Goal: Information Seeking & Learning: Learn about a topic

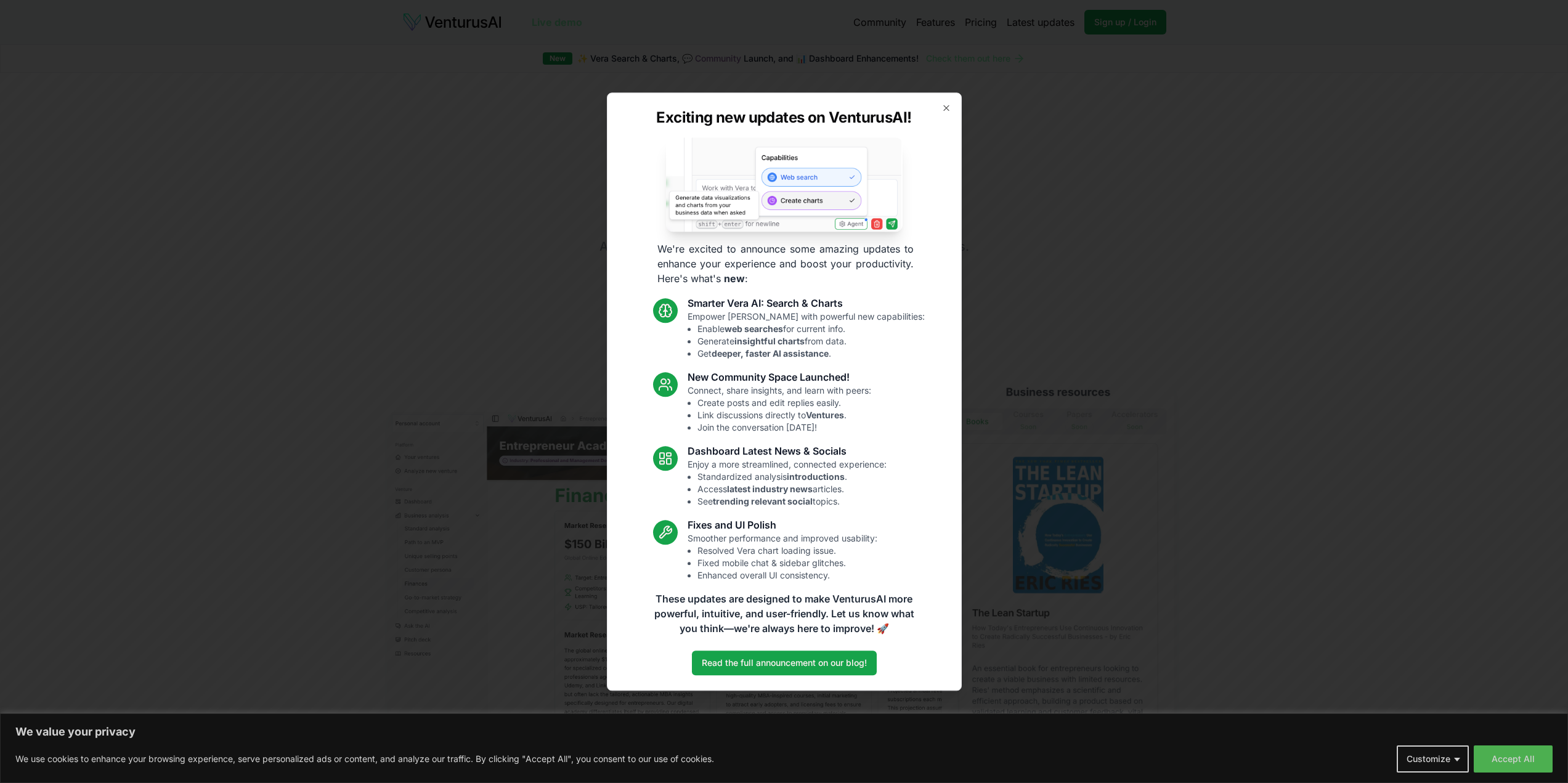
click at [943, 112] on div "Exciting new updates on VenturusAI! We're excited to announce some amazing upda…" at bounding box center [784, 392] width 355 height 598
click at [951, 109] on icon "button" at bounding box center [946, 108] width 10 height 10
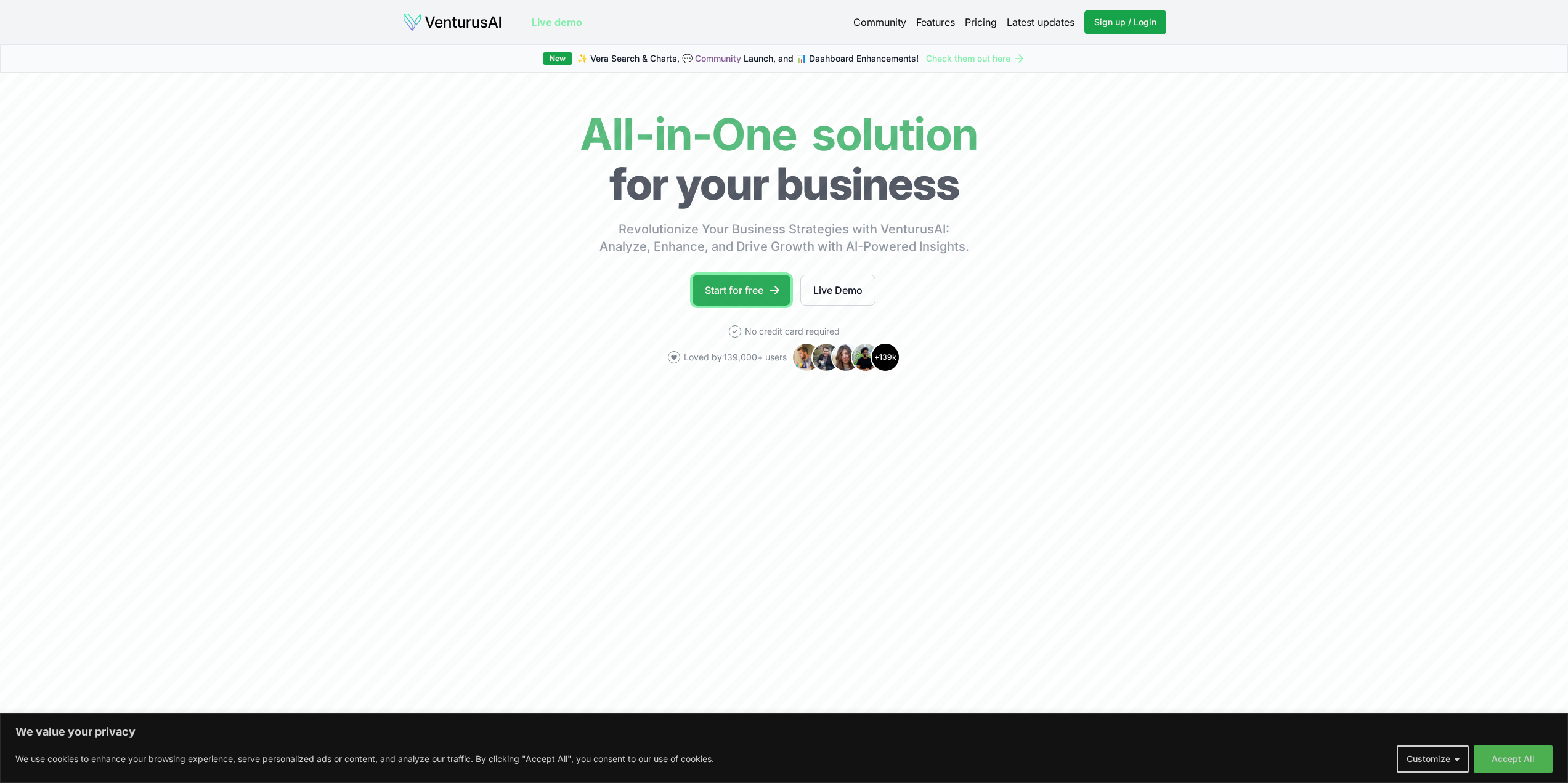
click at [756, 286] on link "Start for free" at bounding box center [742, 290] width 98 height 31
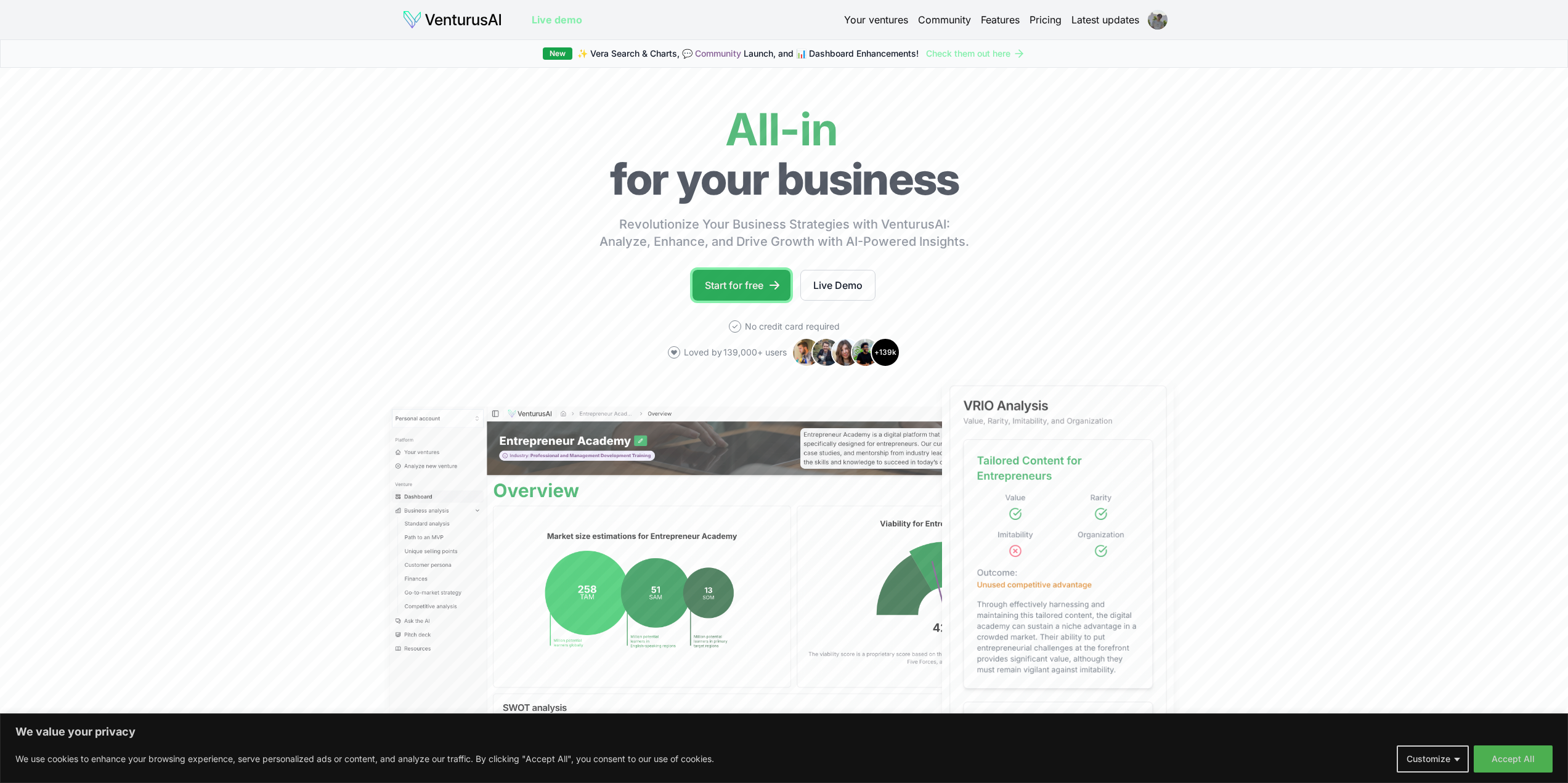
click at [757, 291] on link "Start for free" at bounding box center [742, 286] width 98 height 31
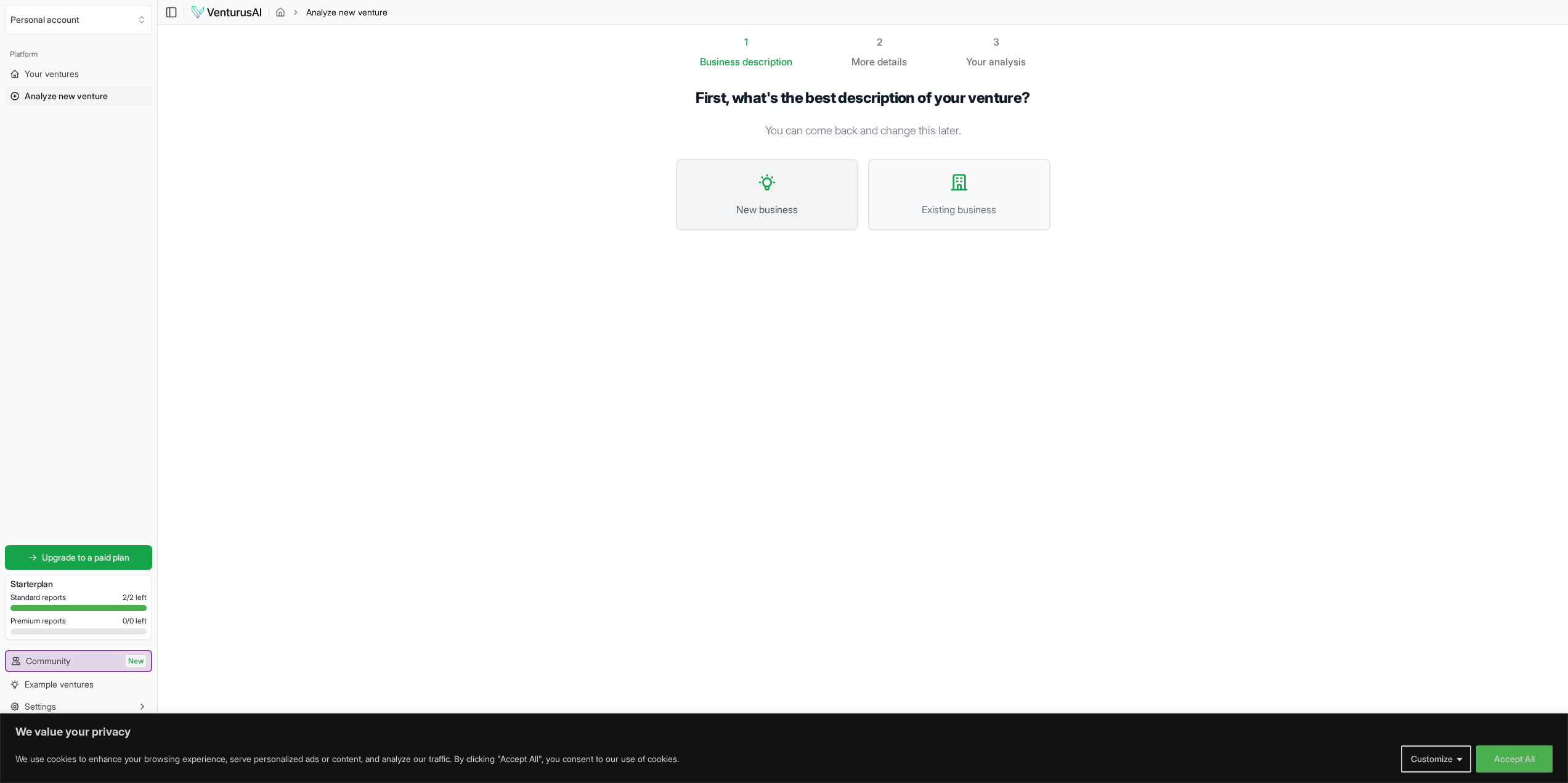
click at [741, 189] on button "New business" at bounding box center [767, 195] width 182 height 72
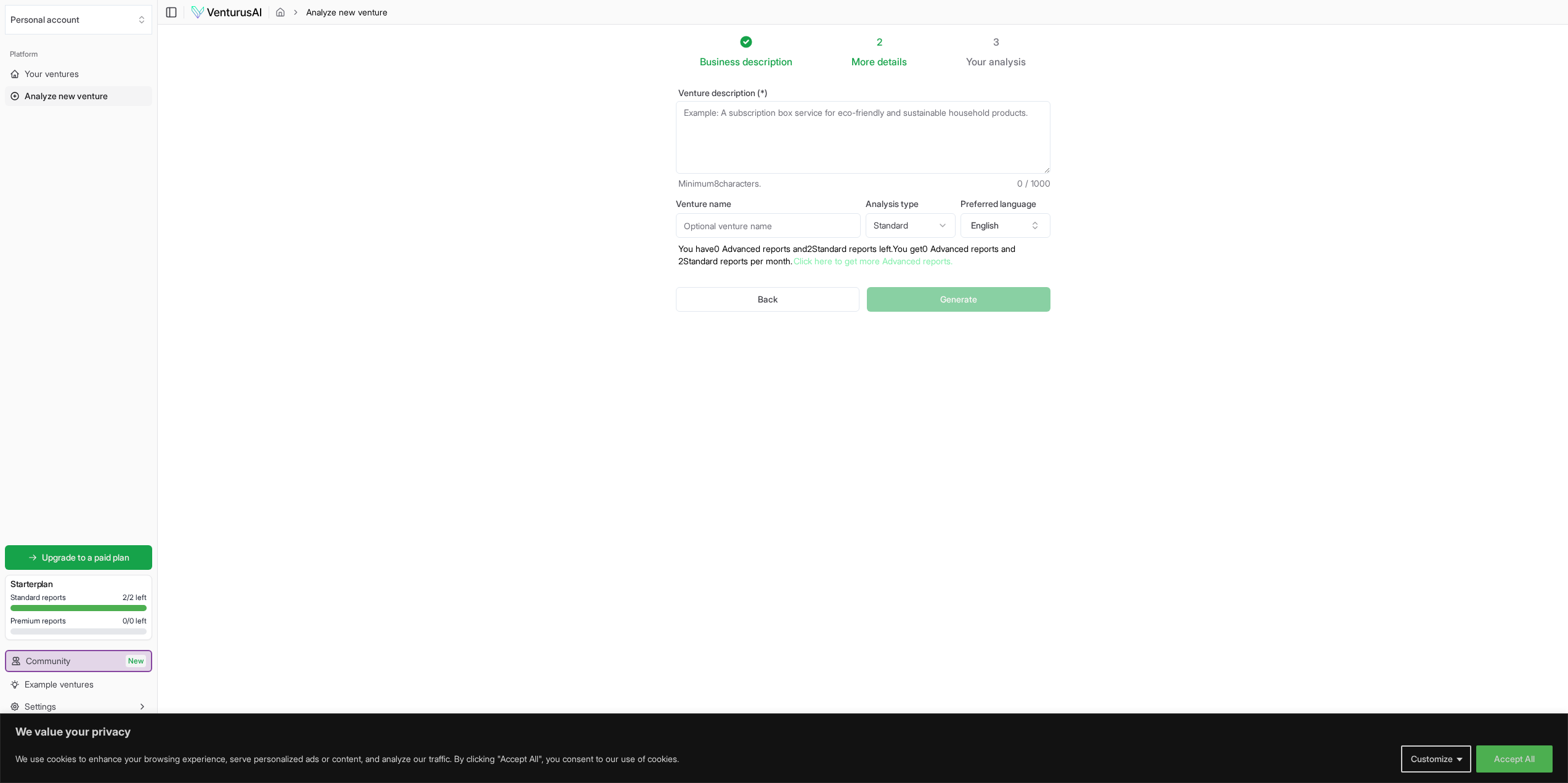
click at [767, 126] on textarea "Venture description (*)" at bounding box center [863, 137] width 375 height 73
paste textarea "“O Mapa Cidadão centraliza e organiza informações sobre problemas urbanos em te…"
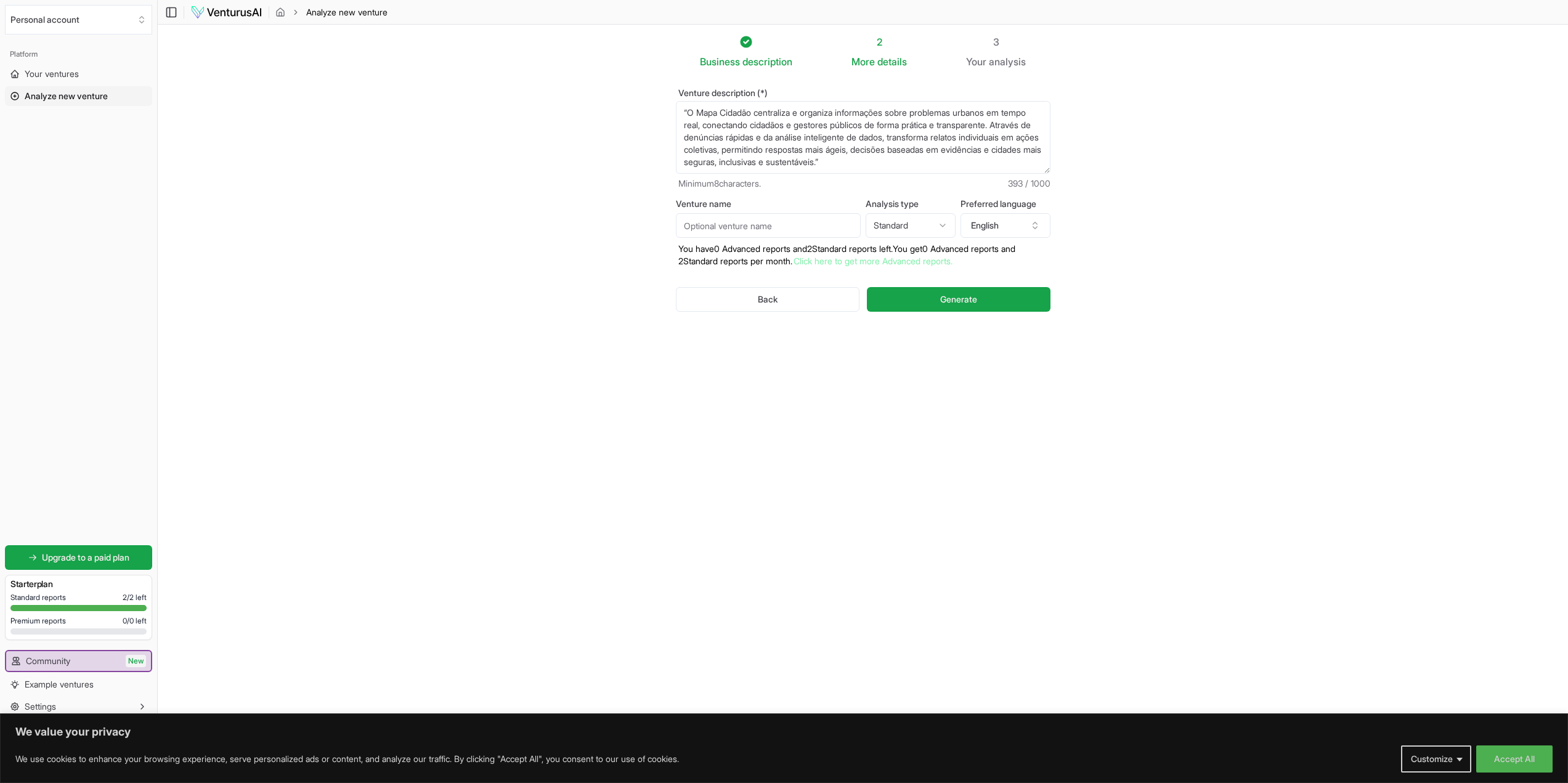
type textarea "“O Mapa Cidadão centraliza e organiza informações sobre problemas urbanos em te…"
click at [795, 234] on input "Venture name" at bounding box center [768, 226] width 185 height 25
click at [911, 227] on html "We value your privacy We use cookies to enhance your browsing experience, serve…" at bounding box center [784, 391] width 1568 height 783
click at [1020, 223] on button "English" at bounding box center [1006, 226] width 90 height 25
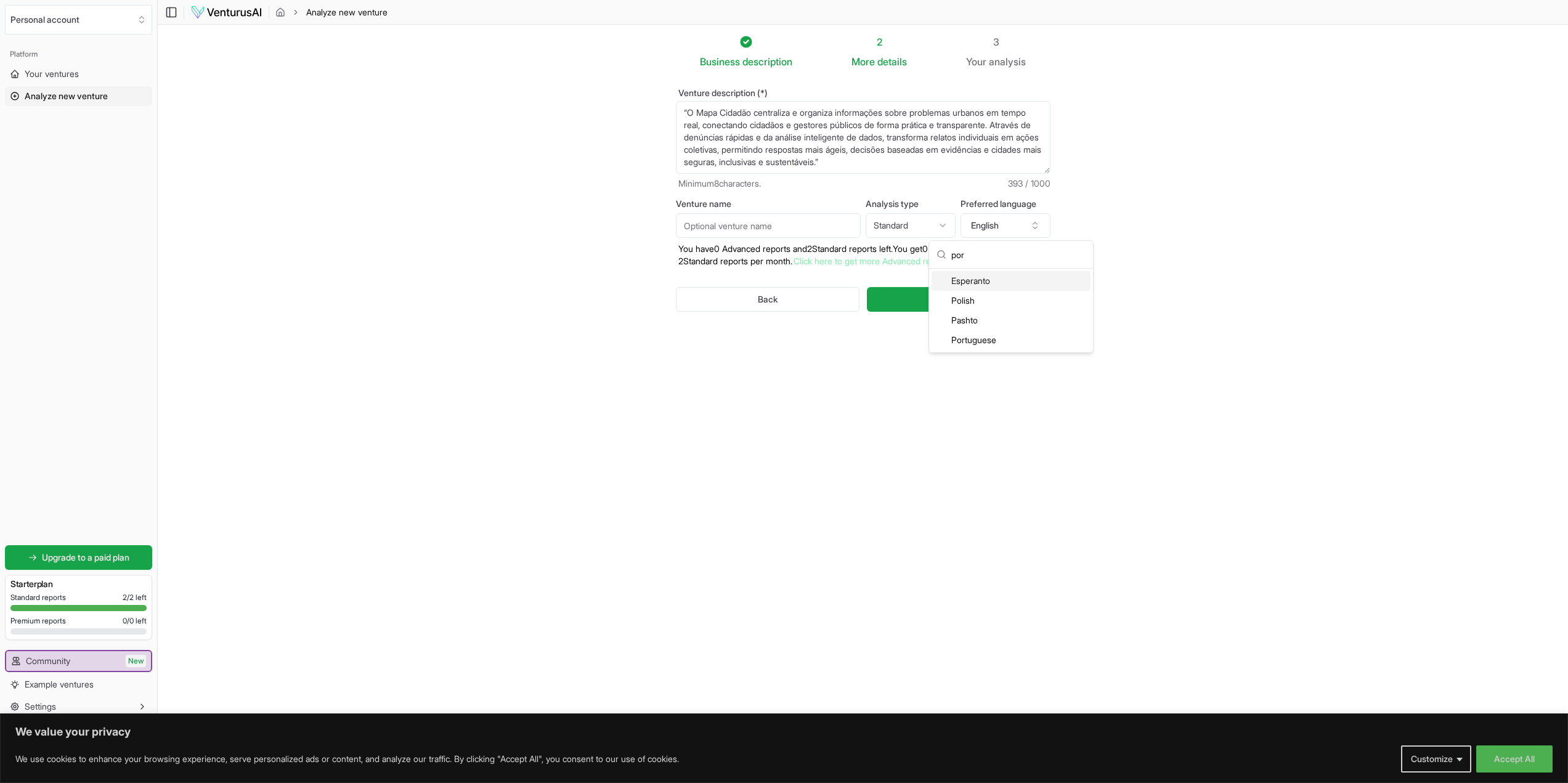
type input "port"
click at [758, 219] on input "Venture name" at bounding box center [768, 226] width 185 height 25
click at [724, 368] on div "Business description 2 More details 3 Your analysis Venture description (*) “O …" at bounding box center [863, 256] width 414 height 444
click at [963, 303] on span "Generate" at bounding box center [959, 300] width 37 height 12
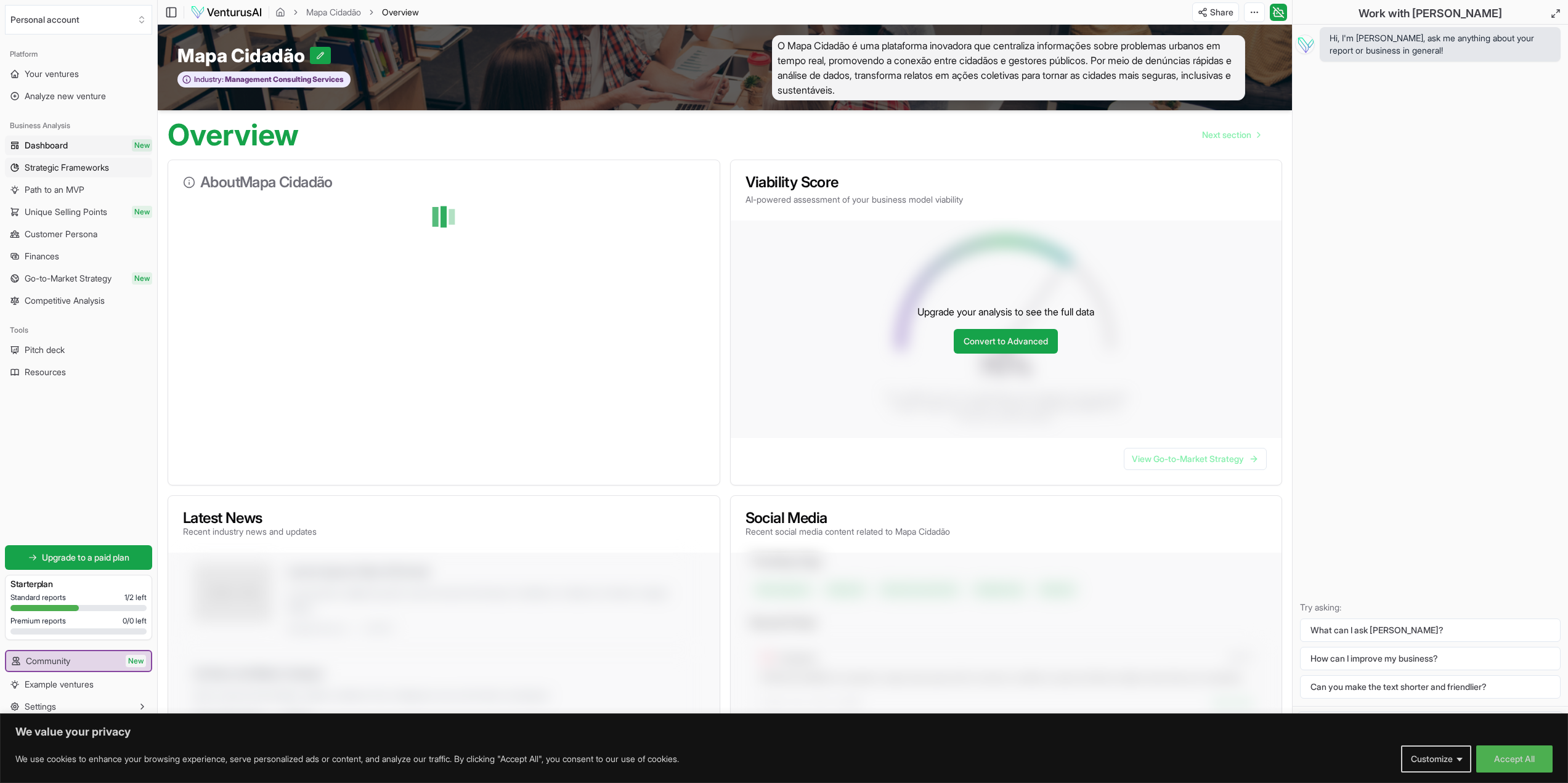
click at [72, 171] on span "Strategic Frameworks" at bounding box center [67, 167] width 85 height 12
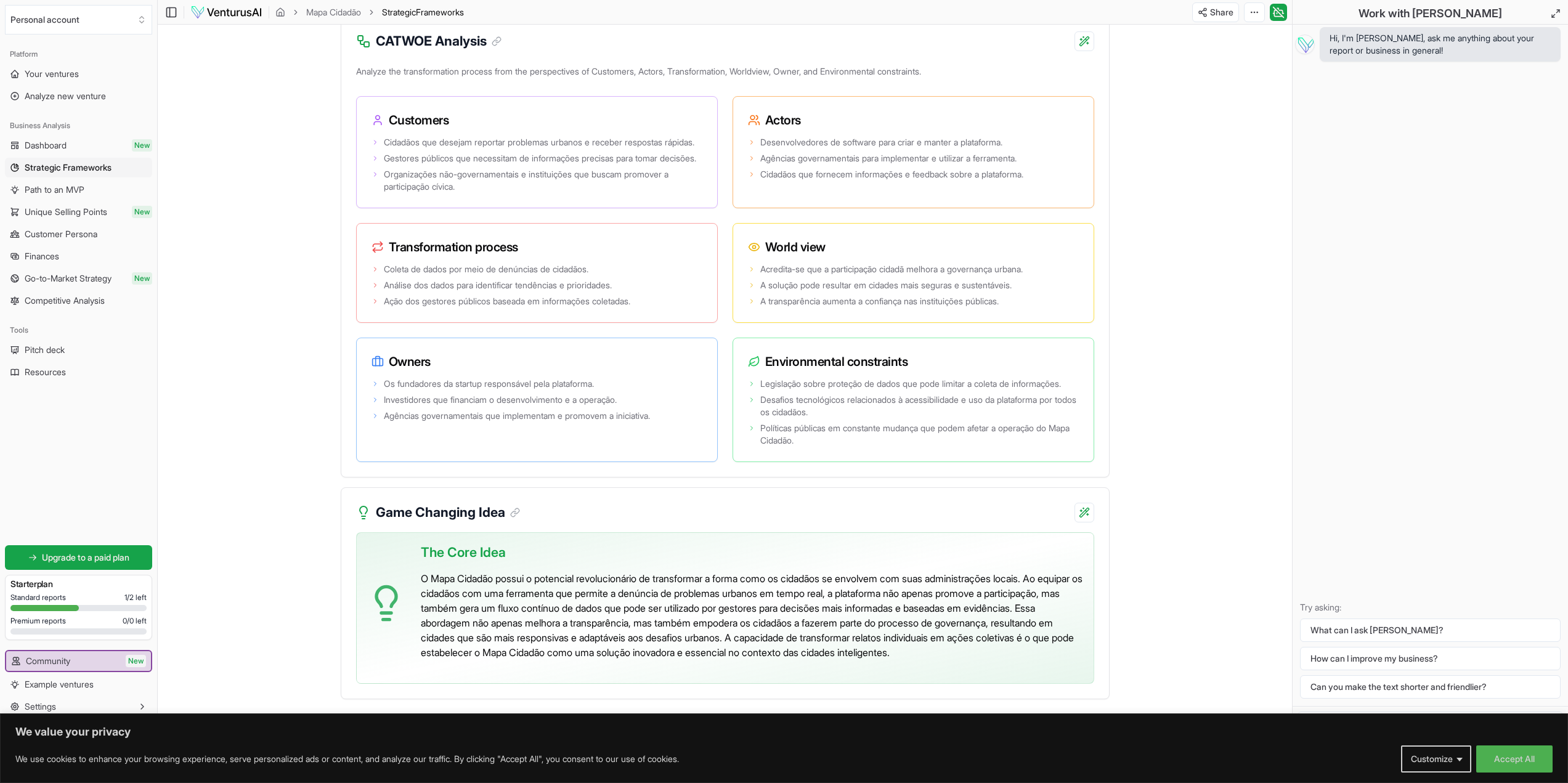
scroll to position [2182, 0]
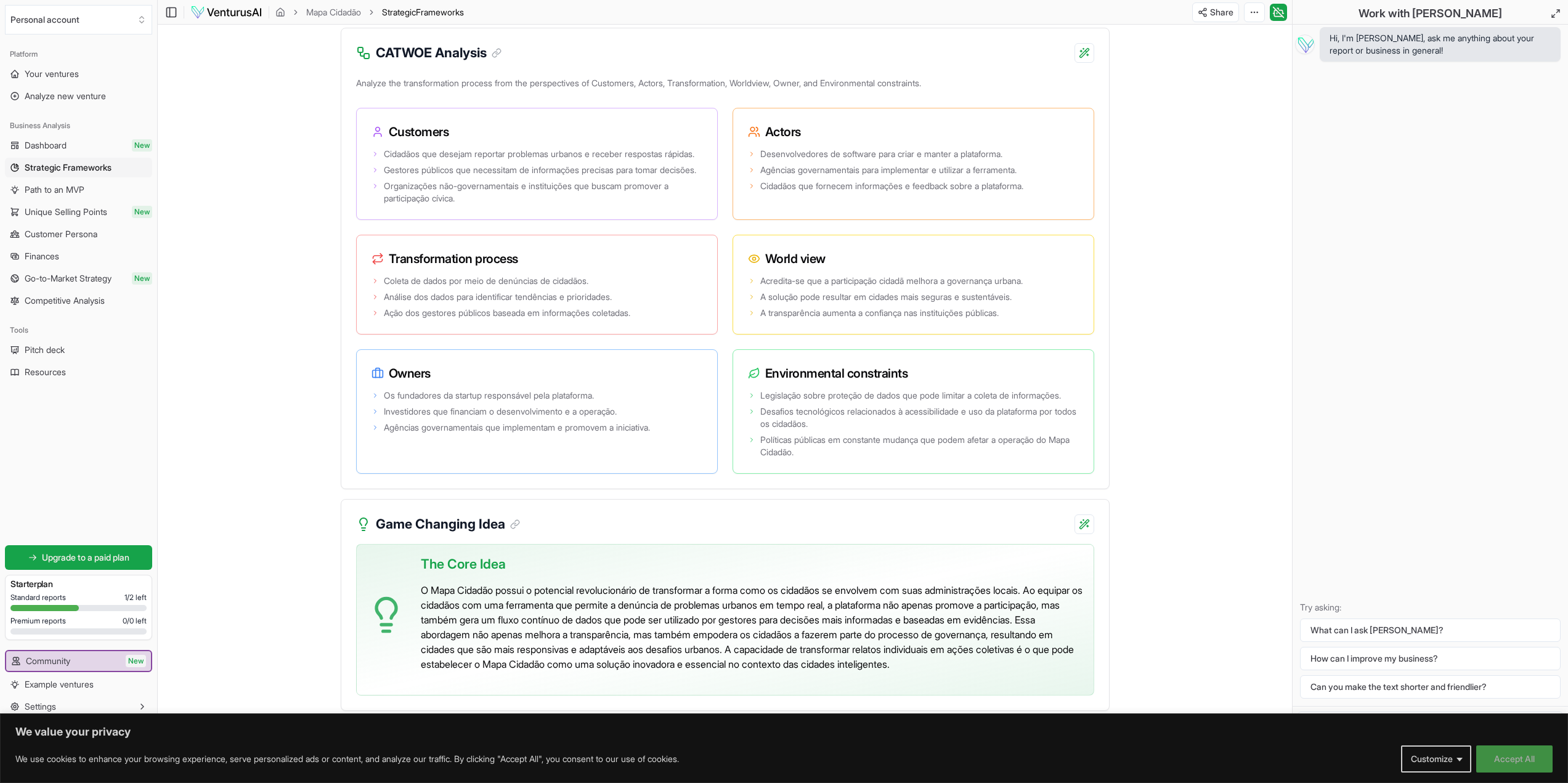
click at [1520, 751] on button "Accept All" at bounding box center [1515, 759] width 77 height 27
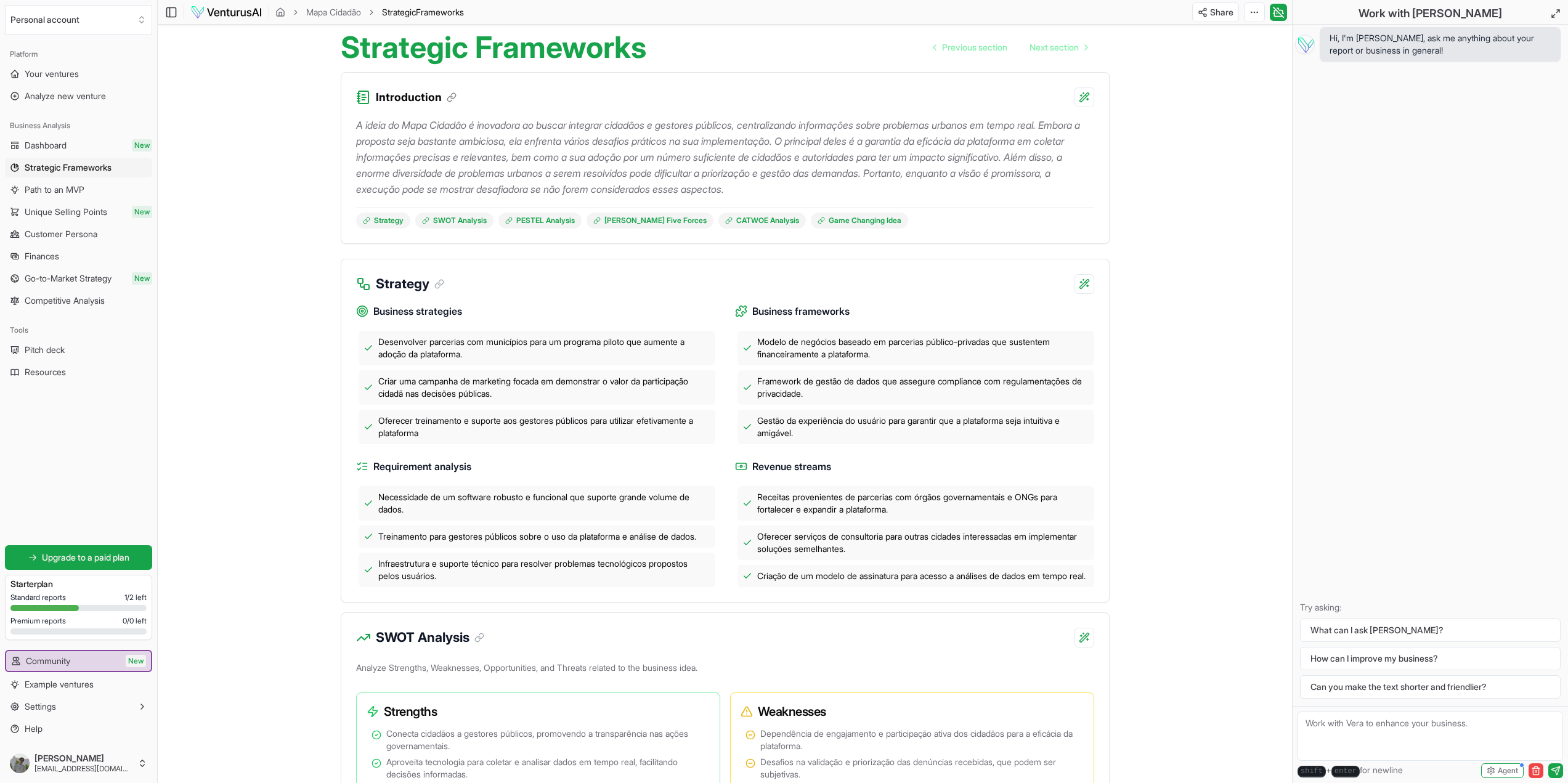
scroll to position [0, 0]
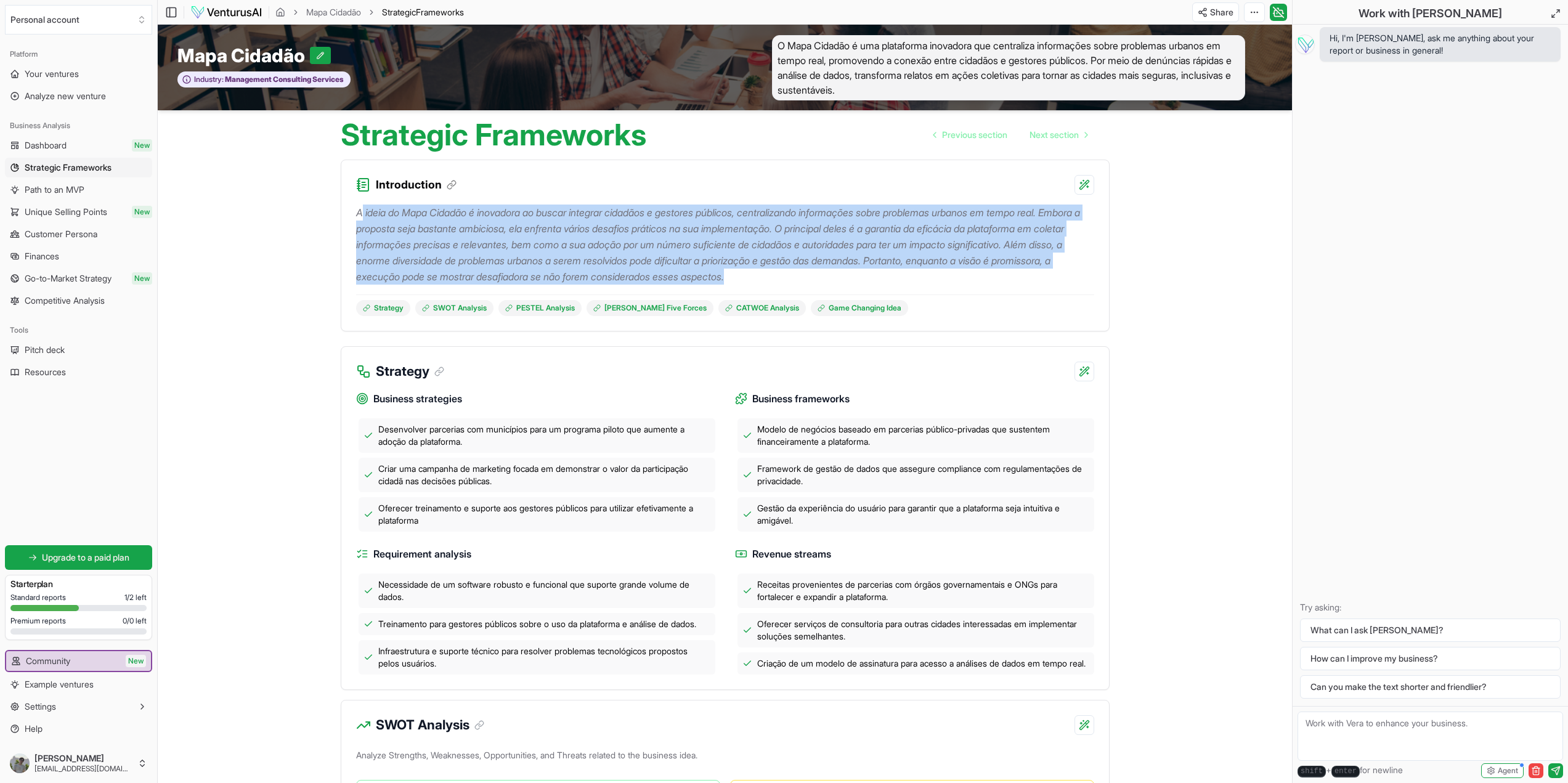
drag, startPoint x: 360, startPoint y: 206, endPoint x: 954, endPoint y: 277, distance: 598.2
click at [954, 277] on p "A ideia do Mapa Cidadão é inovadora ao buscar integrar cidadãos e gestores públ…" at bounding box center [725, 245] width 738 height 80
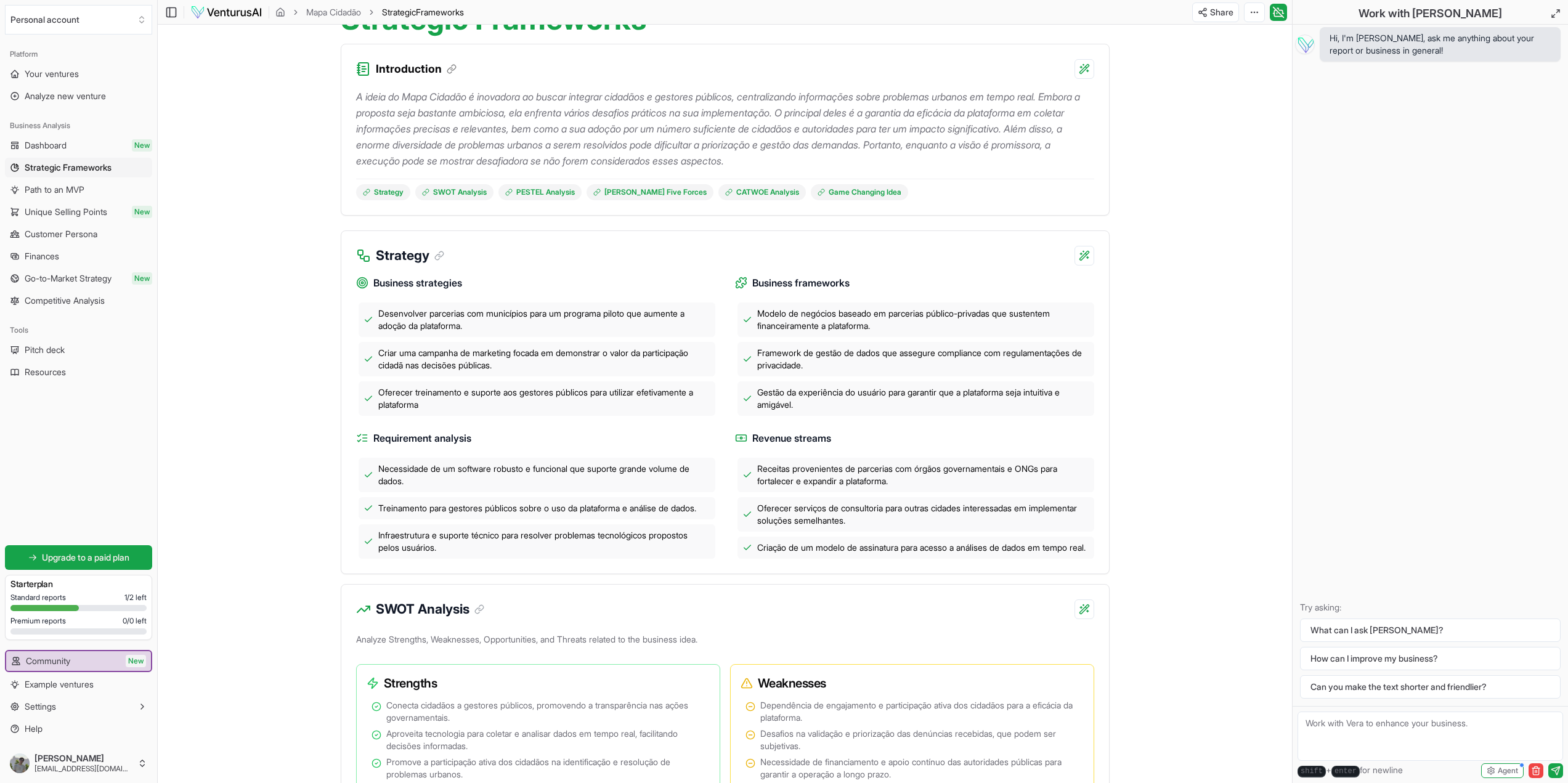
scroll to position [123, 0]
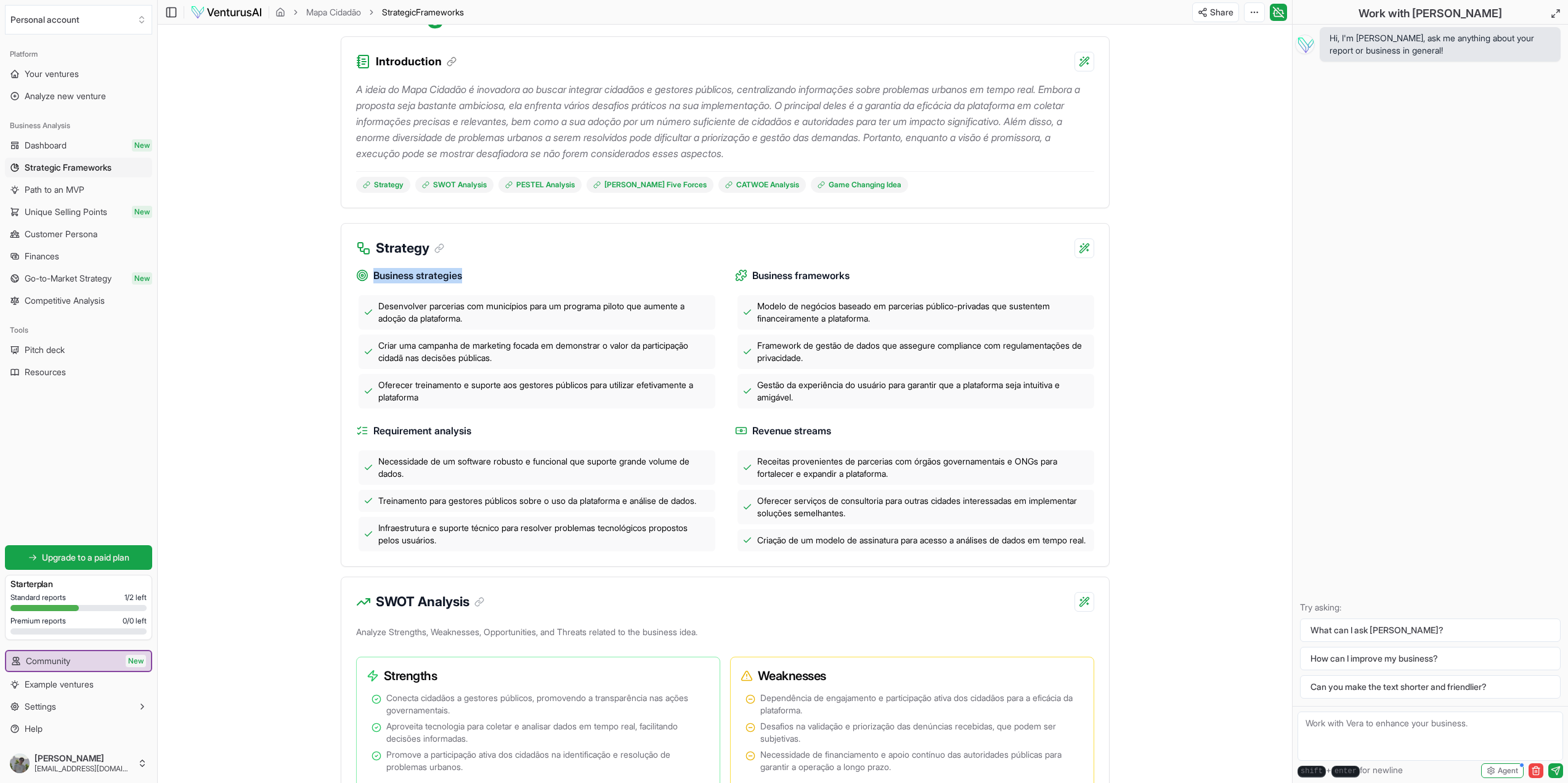
drag, startPoint x: 420, startPoint y: 279, endPoint x: 507, endPoint y: 278, distance: 87.0
click at [507, 278] on h4 "Business strategies" at bounding box center [535, 276] width 359 height 15
drag, startPoint x: 397, startPoint y: 307, endPoint x: 683, endPoint y: 306, distance: 286.0
click at [683, 306] on div "Desenvolver parcerias com municípios para um programa piloto que aumente a adoç…" at bounding box center [536, 313] width 357 height 35
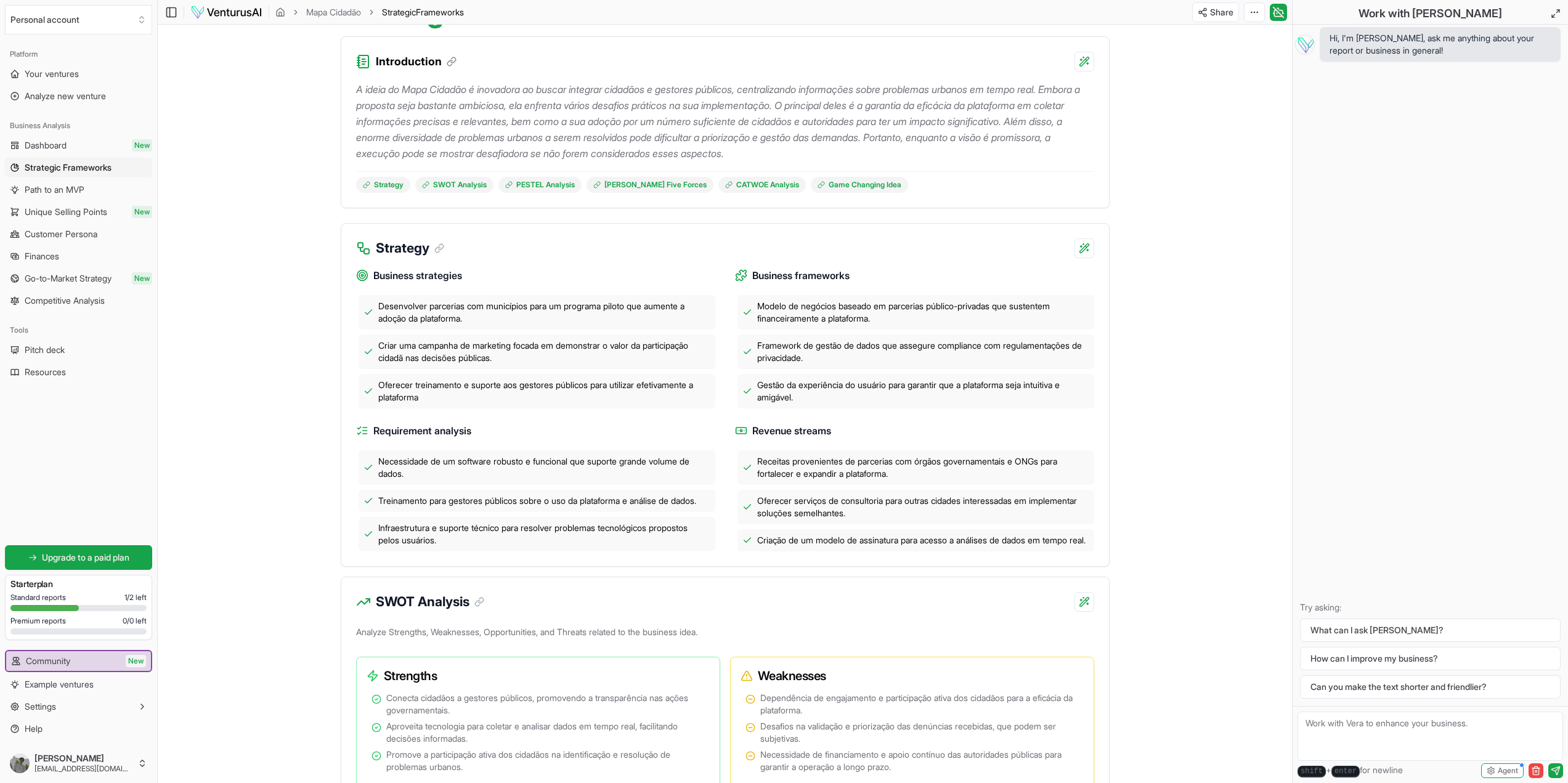
click at [534, 322] on span "Desenvolver parcerias com municípios para um programa piloto que aumente a adoç…" at bounding box center [544, 313] width 332 height 25
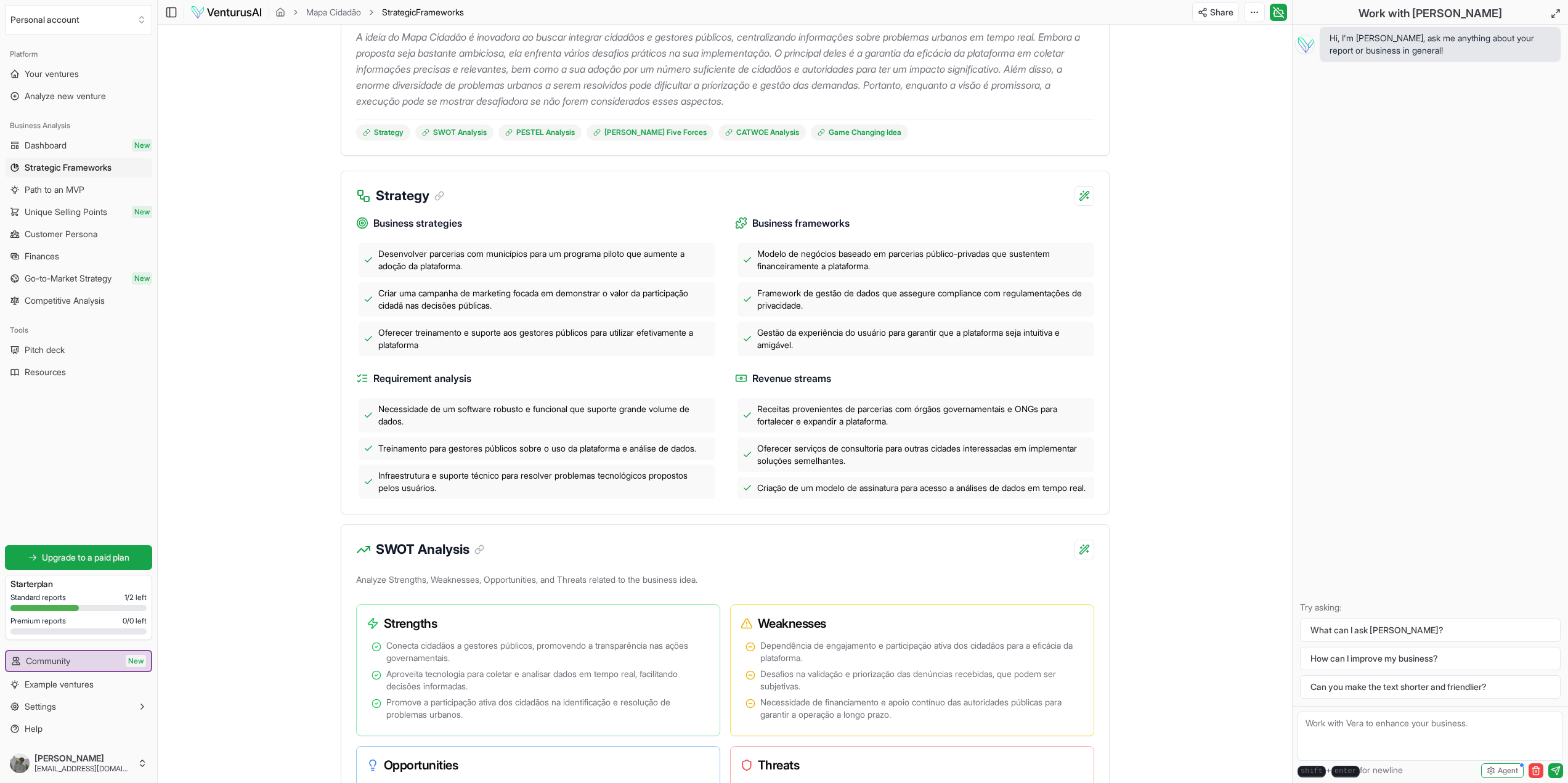
scroll to position [185, 0]
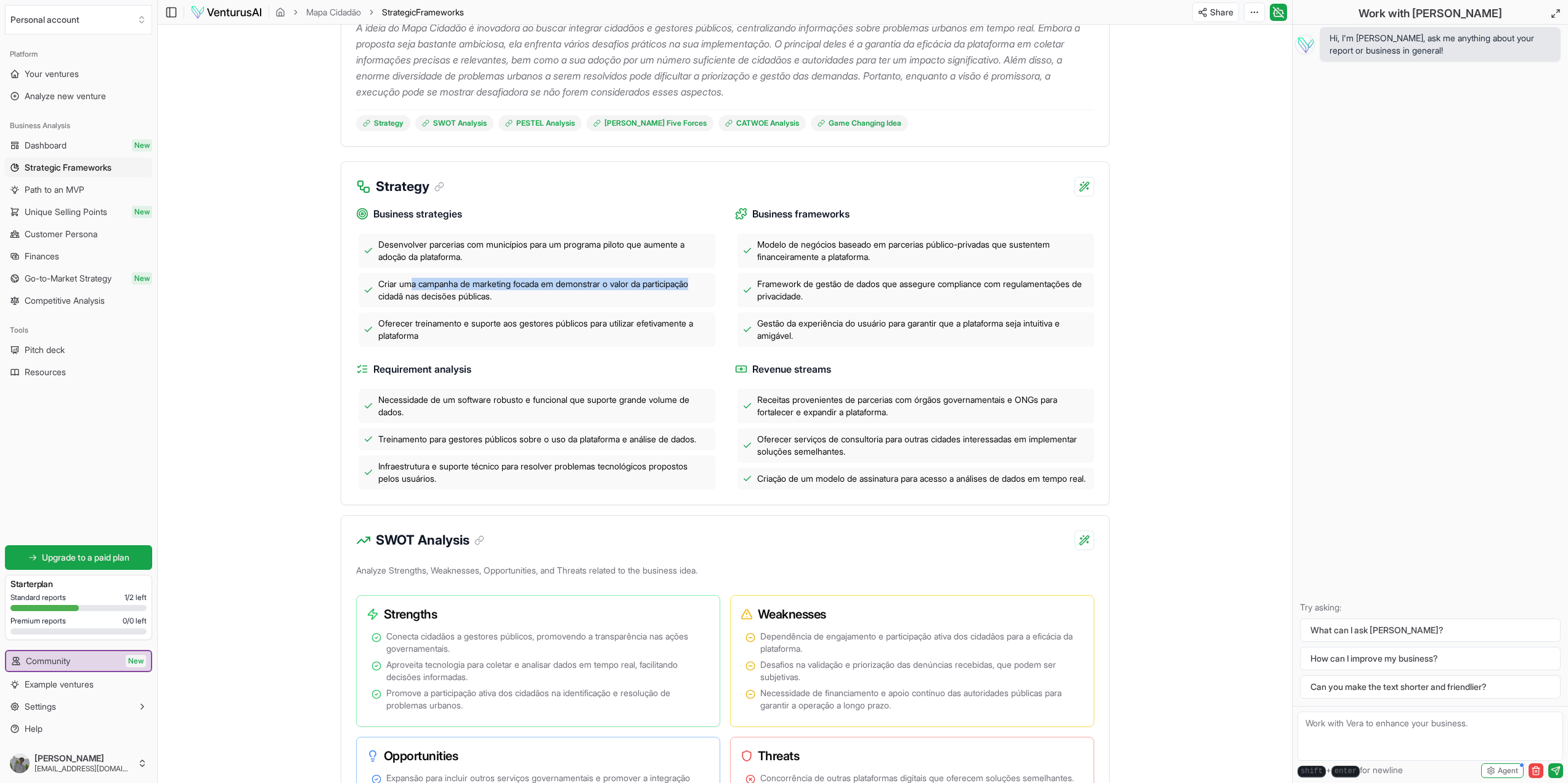
drag, startPoint x: 478, startPoint y: 287, endPoint x: 708, endPoint y: 284, distance: 230.0
click at [708, 284] on span "Criar uma campanha de marketing focada em demonstrar o valor da participação ci…" at bounding box center [544, 290] width 332 height 25
click at [580, 305] on div "Criar uma campanha de marketing focada em demonstrar o valor da participação ci…" at bounding box center [536, 290] width 357 height 35
drag, startPoint x: 373, startPoint y: 400, endPoint x: 686, endPoint y: 407, distance: 313.1
click at [685, 407] on div "Necessidade de um software robusto e funcional que suporte grande volume de dad…" at bounding box center [536, 406] width 357 height 35
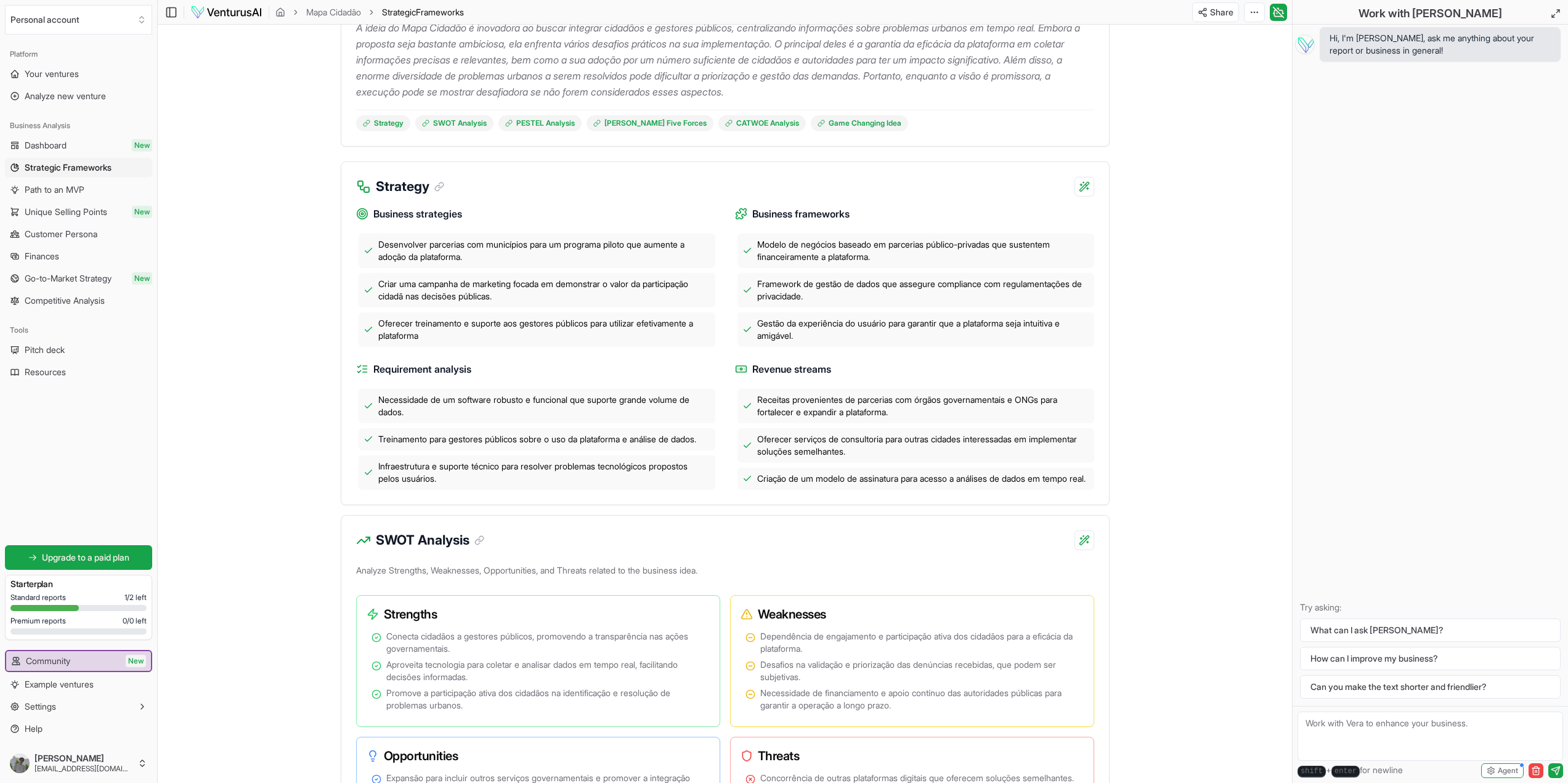
click at [629, 432] on div "Treinamento para gestores públicos sobre o uso da plataforma e análise de dados." at bounding box center [536, 439] width 357 height 22
drag, startPoint x: 366, startPoint y: 435, endPoint x: 516, endPoint y: 462, distance: 152.4
click at [516, 451] on div "Treinamento para gestores públicos sobre o uso da plataforma e análise de dados." at bounding box center [536, 439] width 357 height 22
drag, startPoint x: 375, startPoint y: 480, endPoint x: 536, endPoint y: 500, distance: 162.2
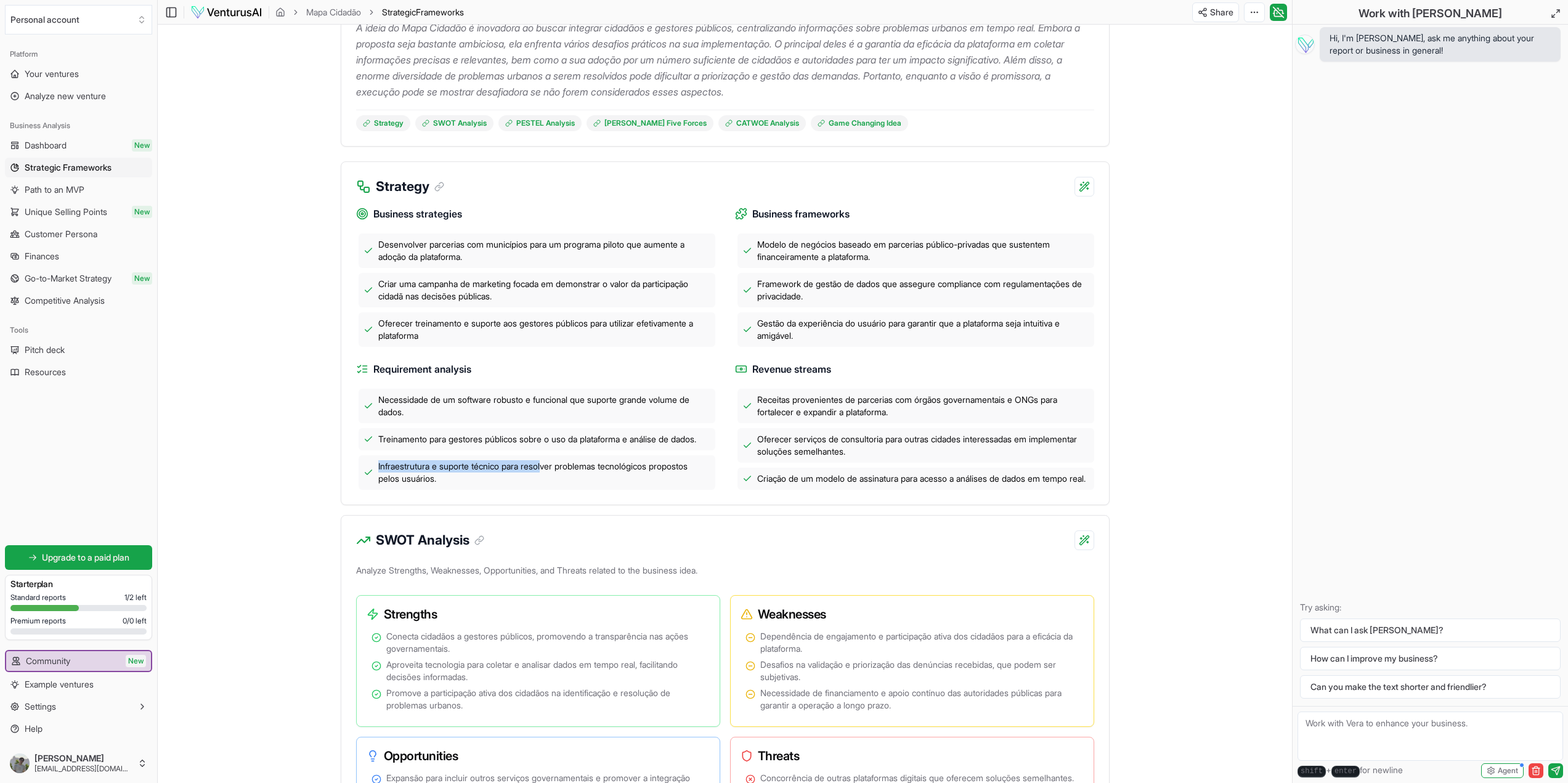
click at [548, 483] on div "Infraestrutura e suporte técnico para resolver problemas tecnológicos propostos…" at bounding box center [536, 473] width 357 height 35
click at [534, 502] on div "Business strategies Desenvolver parcerias com municípios para um programa pilot…" at bounding box center [725, 350] width 768 height 308
drag, startPoint x: 413, startPoint y: 440, endPoint x: 482, endPoint y: 447, distance: 69.4
click at [482, 447] on div "Treinamento para gestores públicos sobre o uso da plataforma e análise de dados." at bounding box center [536, 439] width 357 height 22
click at [802, 389] on div "Receitas provenientes de parcerias com órgãos governamentais e ONGs para fortal…" at bounding box center [915, 406] width 357 height 35
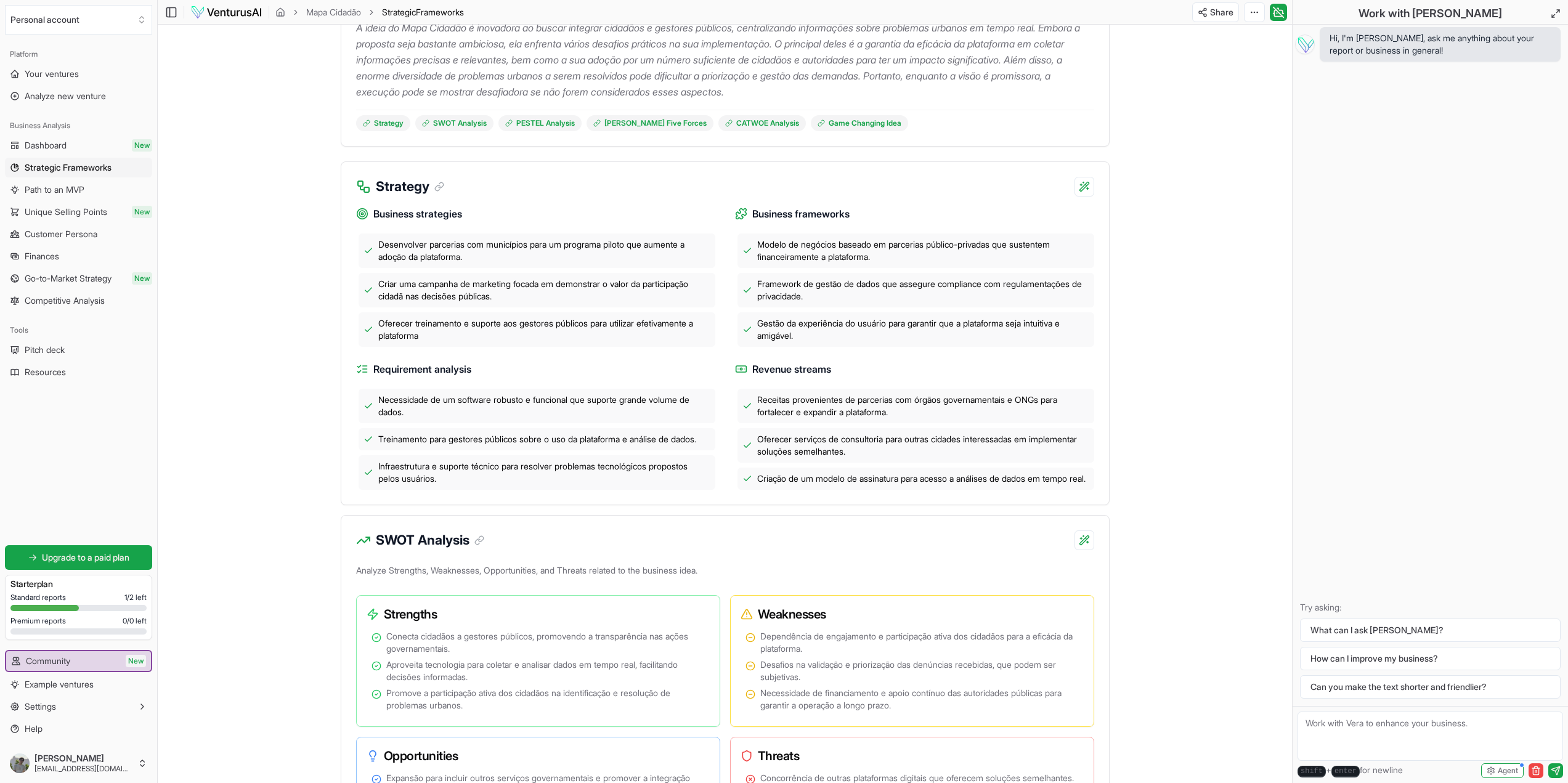
click at [808, 408] on span "Receitas provenientes de parcerias com órgãos governamentais e ONGs para fortal…" at bounding box center [923, 406] width 332 height 25
drag, startPoint x: 745, startPoint y: 365, endPoint x: 896, endPoint y: 365, distance: 151.0
click at [891, 365] on h4 "Revenue streams" at bounding box center [914, 369] width 359 height 15
click at [908, 374] on h4 "Revenue streams" at bounding box center [914, 369] width 359 height 15
drag, startPoint x: 744, startPoint y: 400, endPoint x: 1091, endPoint y: 389, distance: 347.2
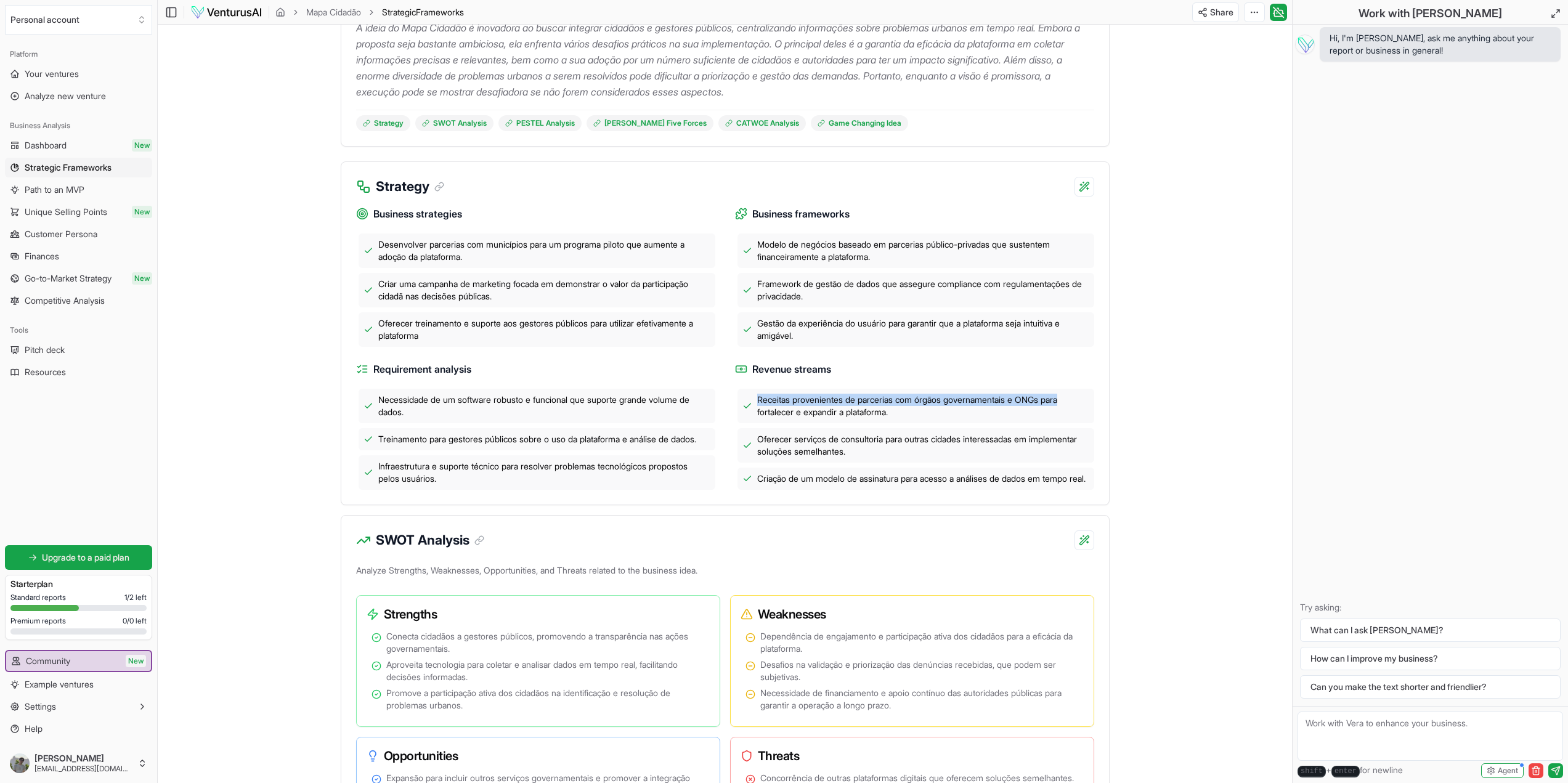
click at [1091, 389] on div "Receitas provenientes de parcerias com órgãos governamentais e ONGs para fortal…" at bounding box center [915, 406] width 357 height 35
click at [921, 419] on div "Receitas provenientes de parcerias com órgãos governamentais e ONGs para fortal…" at bounding box center [915, 406] width 357 height 35
drag, startPoint x: 750, startPoint y: 441, endPoint x: 937, endPoint y: 458, distance: 187.8
click at [937, 458] on div "Oferecer serviços de consultoria para outras cidades interessadas em implementa…" at bounding box center [915, 446] width 357 height 35
click at [939, 445] on span "Oferecer serviços de consultoria para outras cidades interessadas em implementa…" at bounding box center [923, 446] width 332 height 25
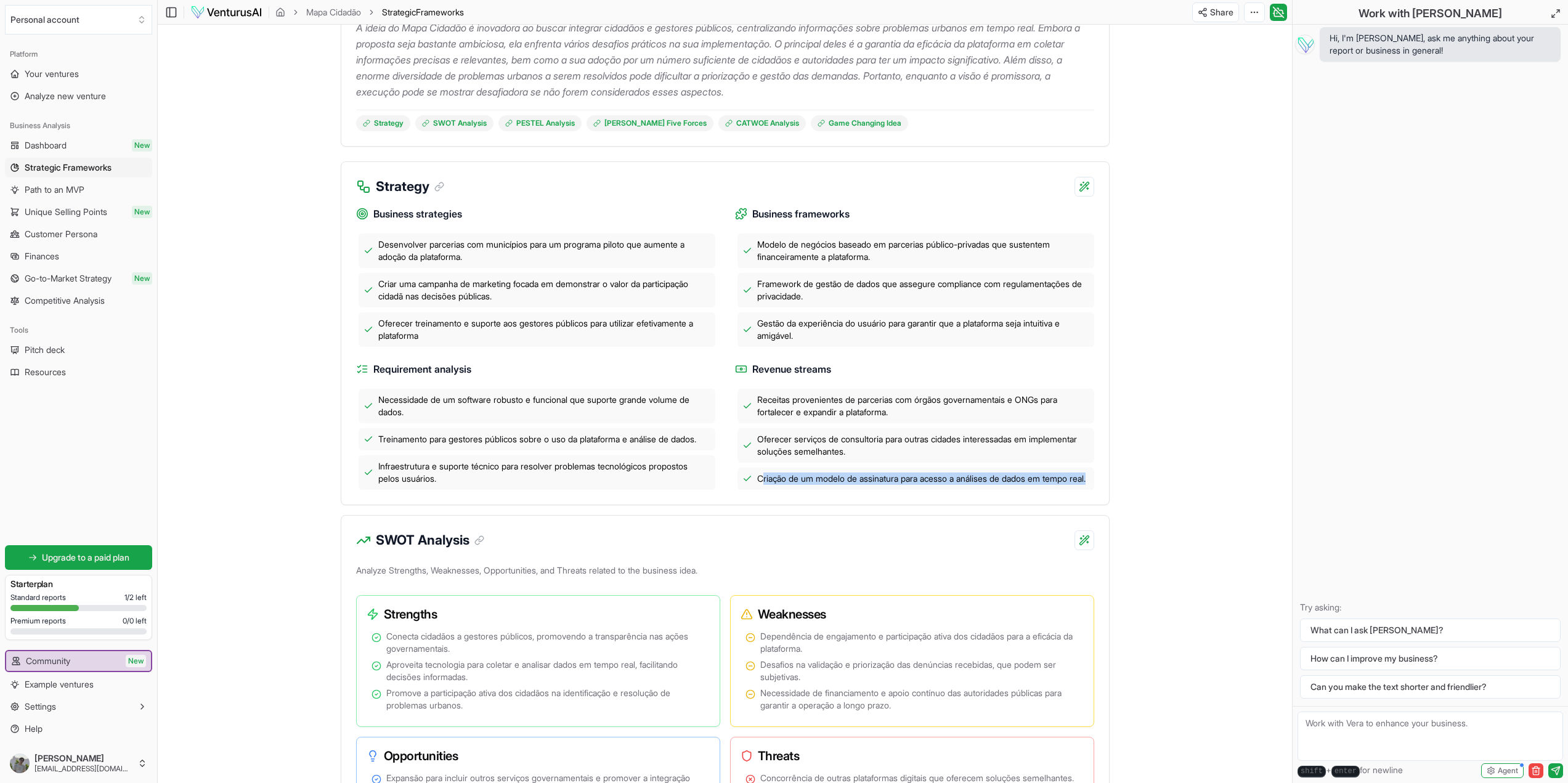
drag, startPoint x: 760, startPoint y: 475, endPoint x: 825, endPoint y: 497, distance: 68.6
click at [825, 490] on div "Criação de um modelo de assinatura para acesso a análises de dados em tempo rea…" at bounding box center [915, 479] width 357 height 22
click at [888, 485] on span "Criação de um modelo de assinatura para acesso a análises de dados em tempo rea…" at bounding box center [921, 479] width 328 height 12
drag, startPoint x: 928, startPoint y: 479, endPoint x: 1081, endPoint y: 489, distance: 153.3
click at [1081, 485] on span "Criação de um modelo de assinatura para acesso a análises de dados em tempo rea…" at bounding box center [921, 479] width 328 height 12
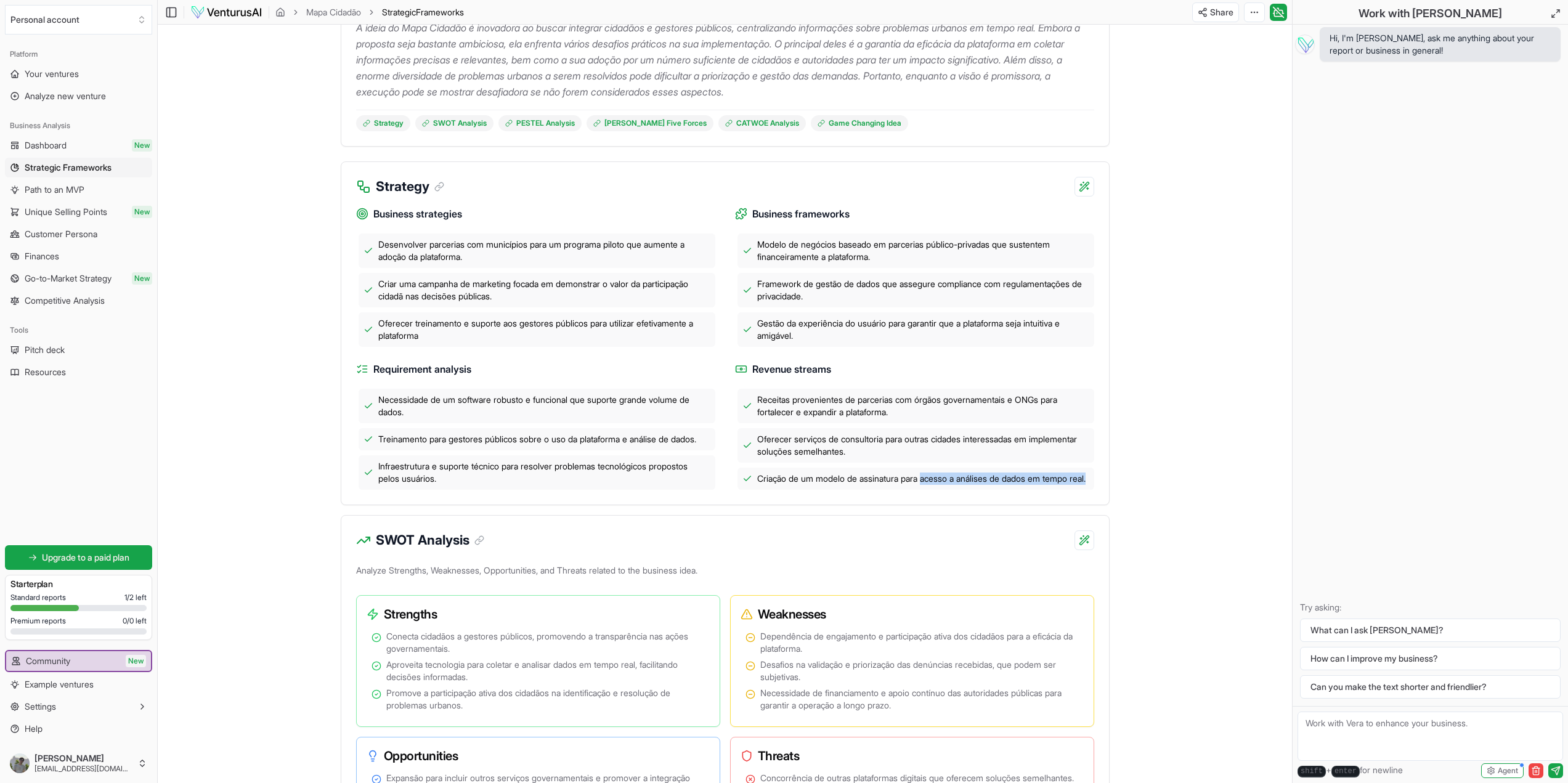
click at [808, 490] on div "Criação de um modelo de assinatura para acesso a análises de dados em tempo rea…" at bounding box center [915, 479] width 357 height 22
click at [771, 480] on span "Criação de um modelo de assinatura para acesso a análises de dados em tempo rea…" at bounding box center [921, 479] width 328 height 12
drag, startPoint x: 755, startPoint y: 475, endPoint x: 810, endPoint y: 498, distance: 59.6
click at [810, 490] on div "Criação de um modelo de assinatura para acesso a análises de dados em tempo rea…" at bounding box center [915, 479] width 357 height 22
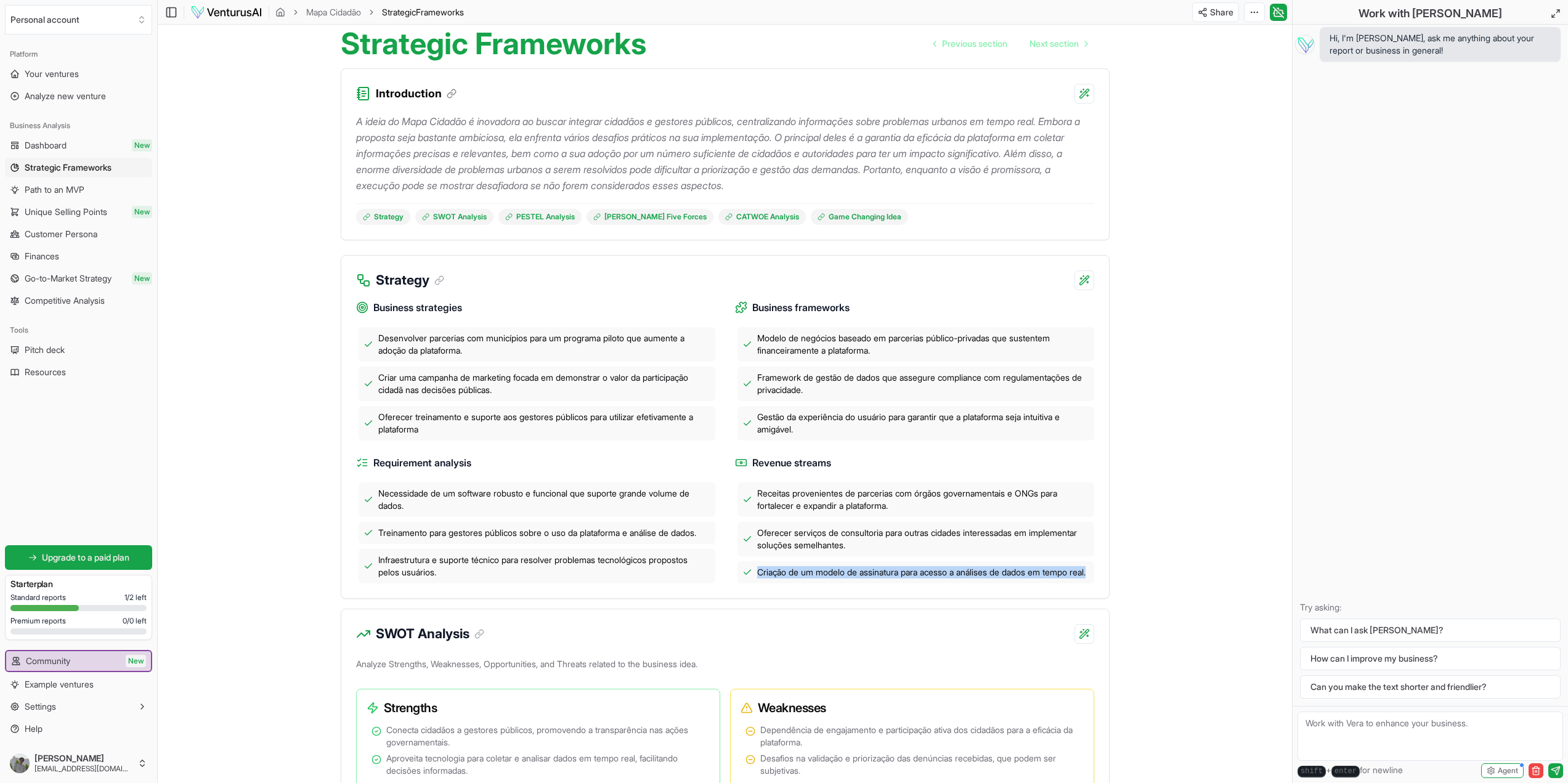
scroll to position [123, 0]
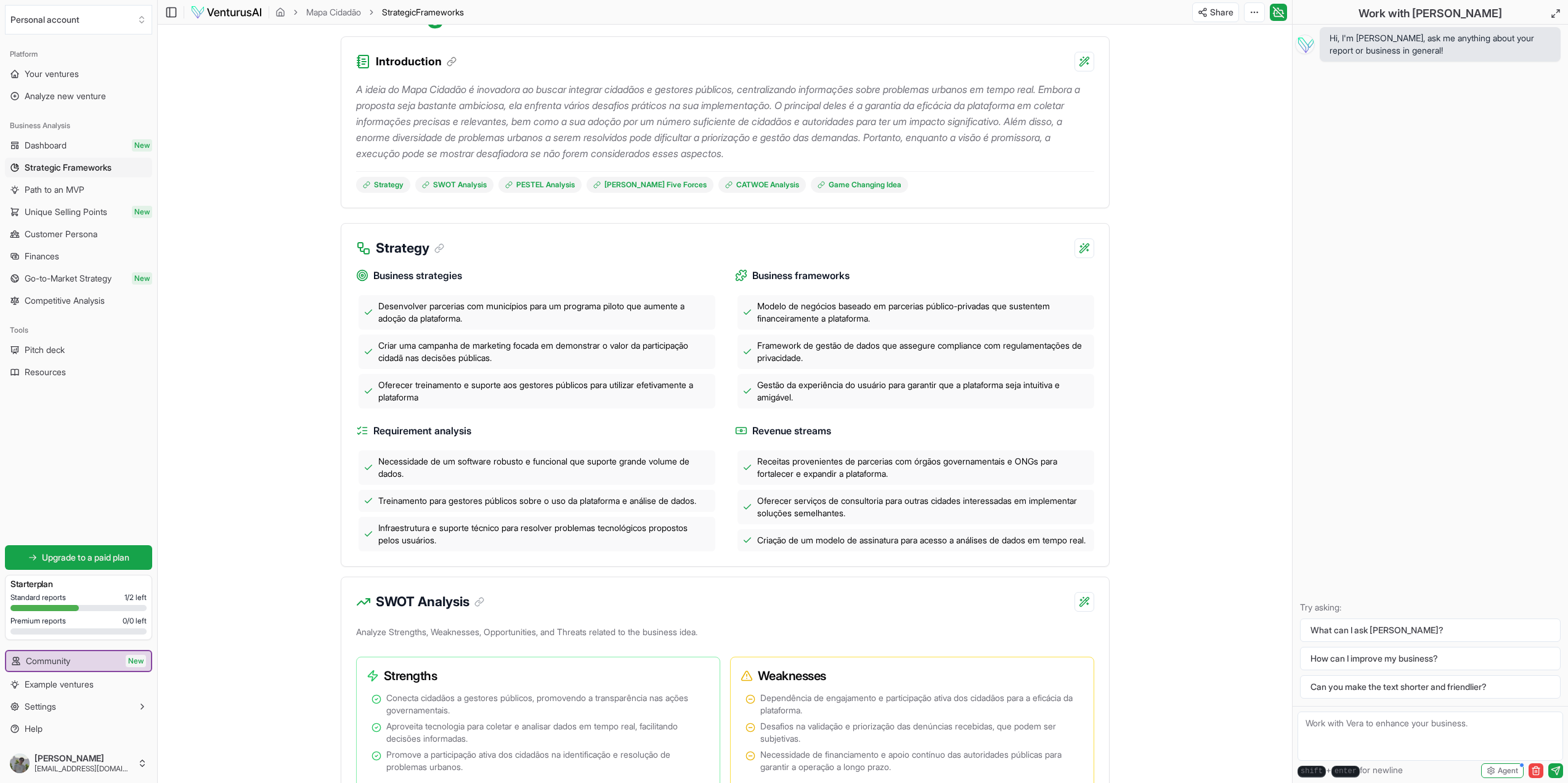
click at [772, 316] on span "Modelo de negócios baseado em parcerias público-privadas que sustentem financei…" at bounding box center [923, 313] width 332 height 25
drag, startPoint x: 753, startPoint y: 308, endPoint x: 881, endPoint y: 313, distance: 128.1
click at [879, 312] on div "Modelo de negócios baseado em parcerias público-privadas que sustentem financei…" at bounding box center [915, 313] width 357 height 35
click at [898, 336] on div "Framework de gestão de dados que assegure compliance com regulamentações de pri…" at bounding box center [915, 352] width 357 height 35
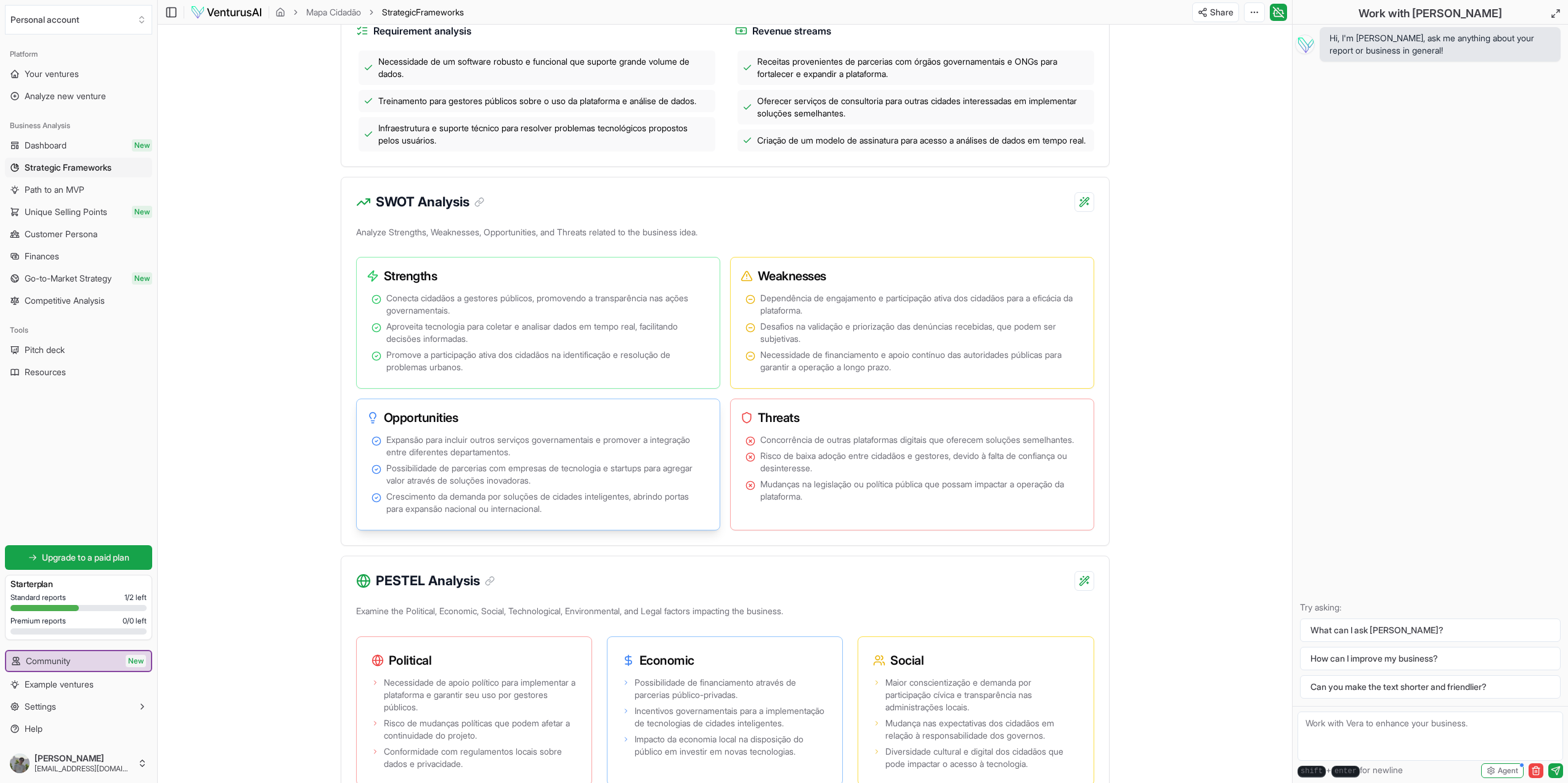
scroll to position [554, 0]
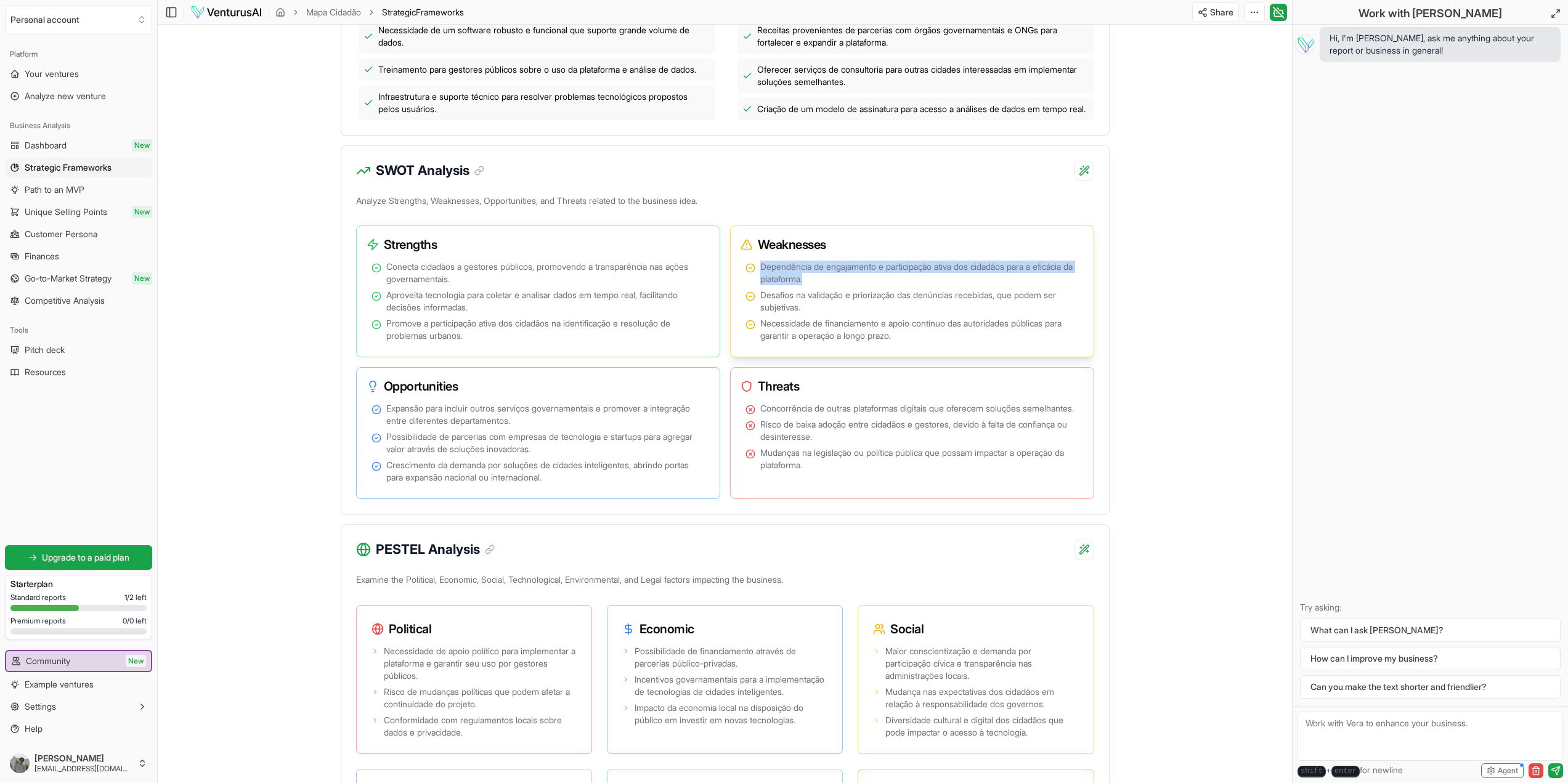
drag, startPoint x: 841, startPoint y: 290, endPoint x: 920, endPoint y: 290, distance: 79.0
click at [920, 286] on li "Dependência de engajamento e participação ativa dos cidadãos para a eficácia da…" at bounding box center [912, 273] width 333 height 25
click at [912, 313] on span "Desafios na validação e priorização das denúncias recebidas, que podem ser subj…" at bounding box center [919, 302] width 318 height 25
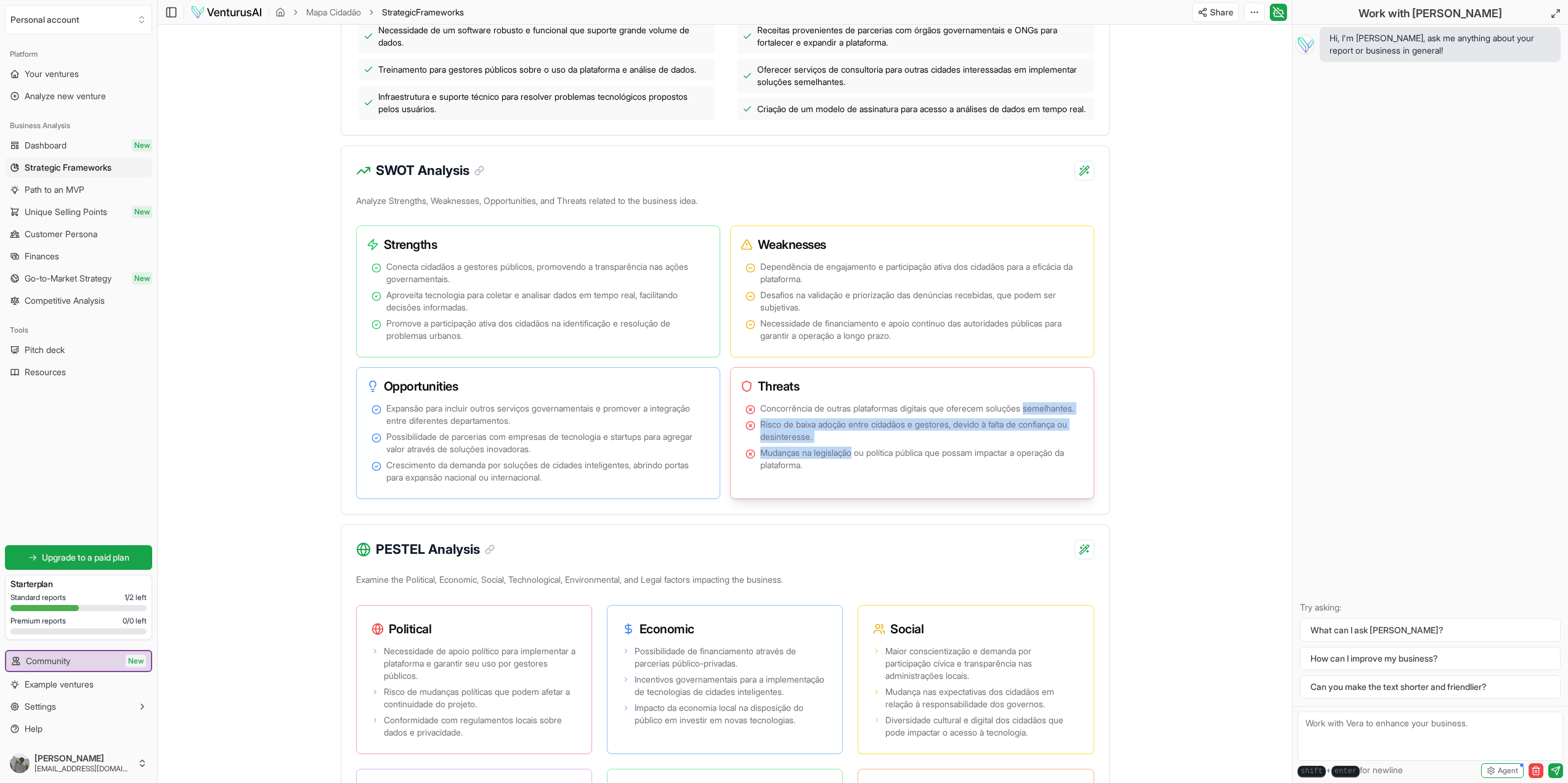
drag, startPoint x: 764, startPoint y: 433, endPoint x: 859, endPoint y: 488, distance: 109.8
click at [857, 472] on ul "Concorrência de outras plataformas digitais que oferecem soluções semelhantes. …" at bounding box center [912, 437] width 333 height 69
click at [875, 472] on span "Mudanças na legislação ou política pública que possam impactar a operação da pl…" at bounding box center [919, 459] width 318 height 25
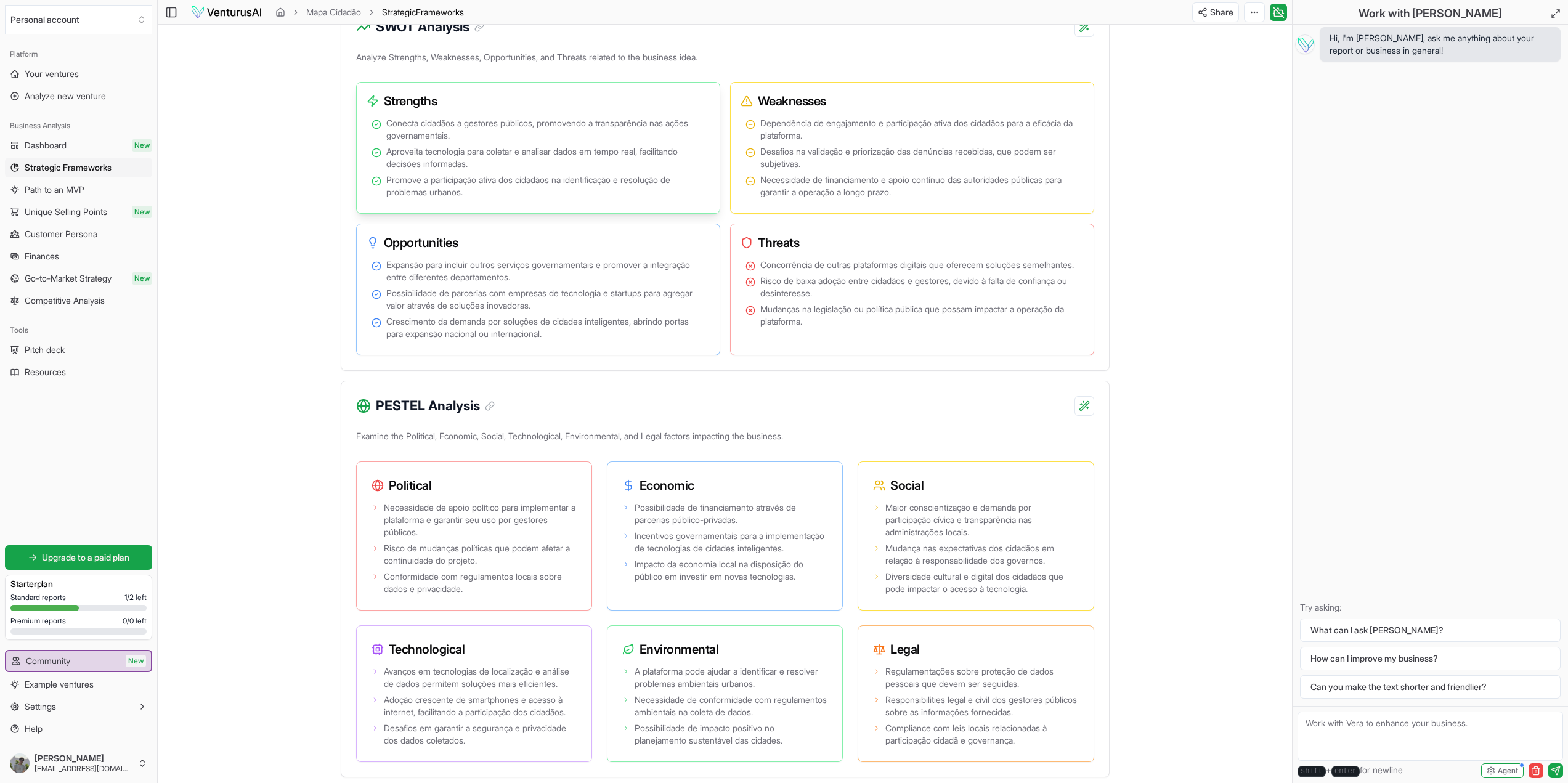
scroll to position [739, 0]
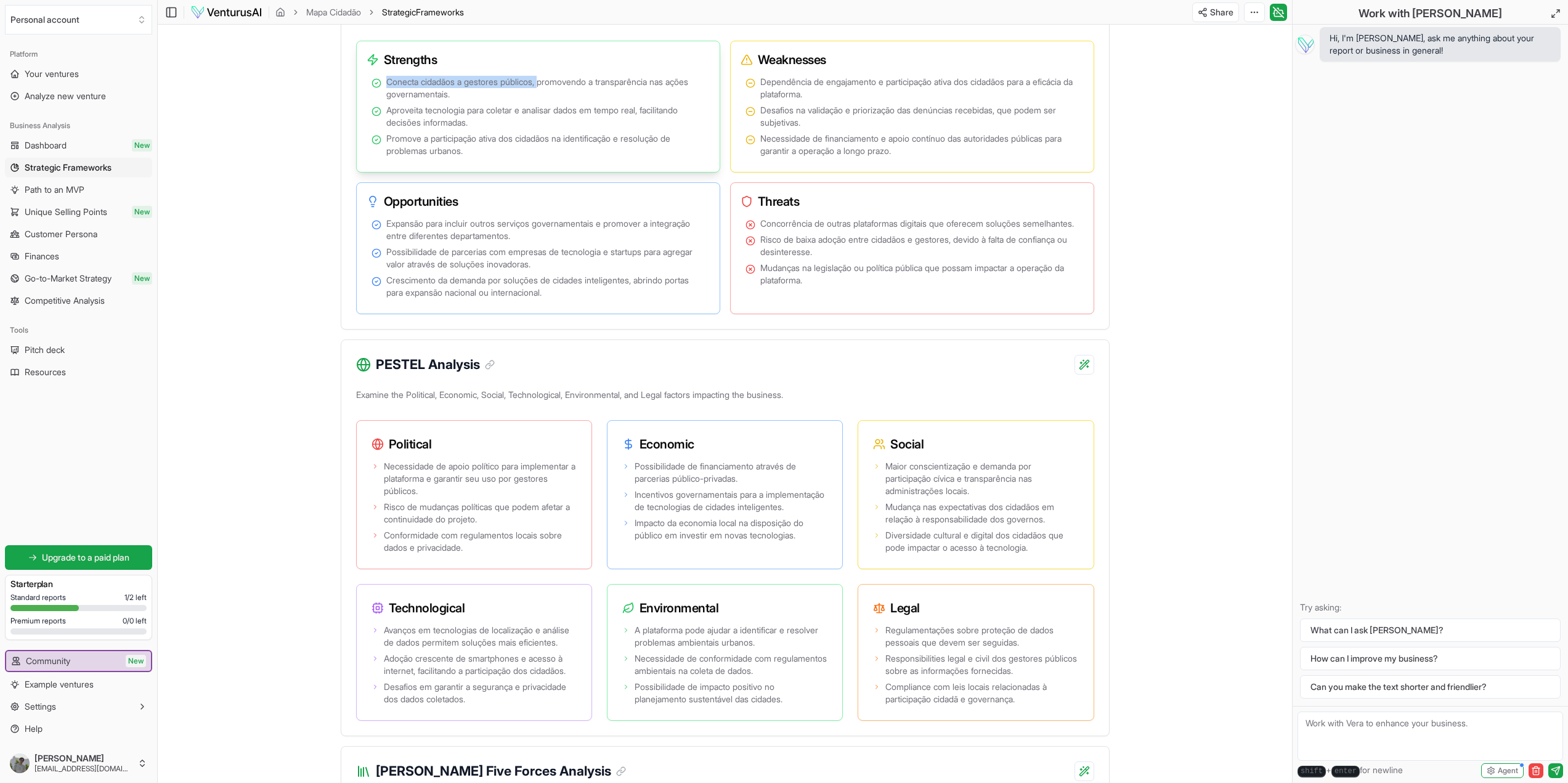
drag, startPoint x: 390, startPoint y: 93, endPoint x: 546, endPoint y: 89, distance: 156.1
click at [546, 89] on li "Conecta cidadãos a gestores públicos, promovendo a transparência nas ações gove…" at bounding box center [538, 88] width 333 height 25
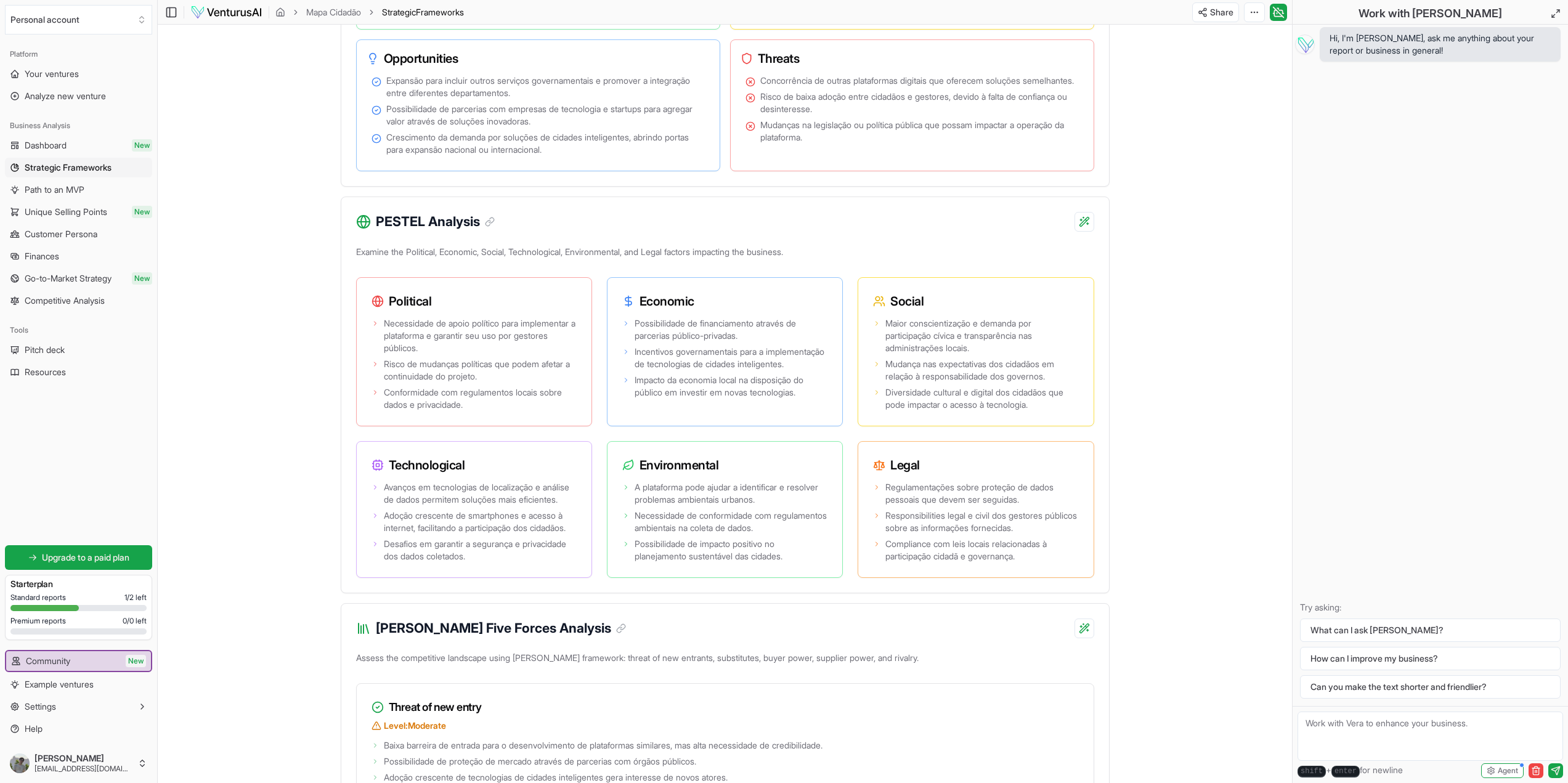
scroll to position [924, 0]
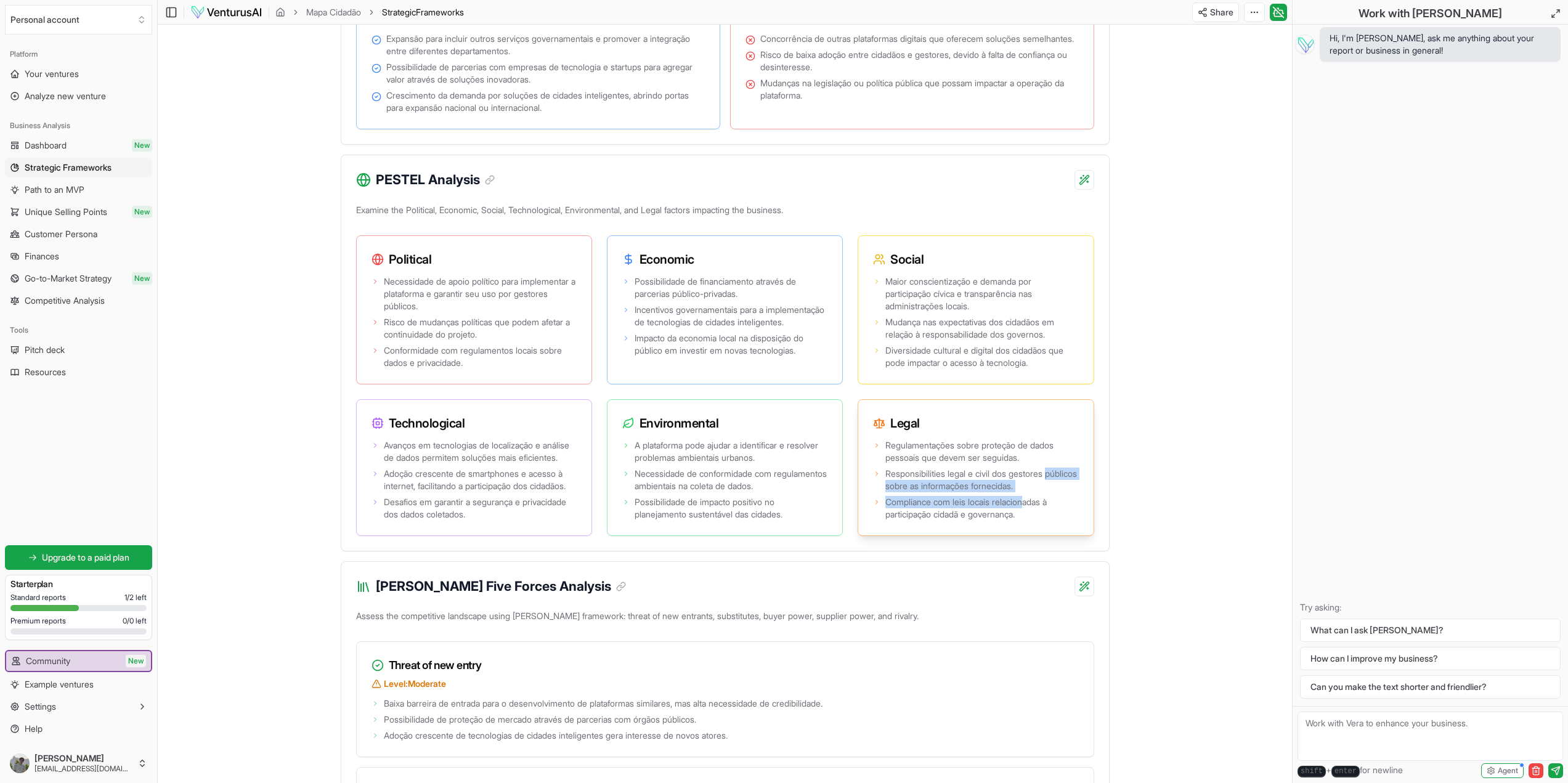
drag, startPoint x: 925, startPoint y: 495, endPoint x: 1025, endPoint y: 543, distance: 110.9
click at [1030, 515] on ul "Regulamentações sobre proteção de dados pessoais que devem ser seguidas. Respon…" at bounding box center [976, 480] width 205 height 82
click at [1025, 535] on div "Regulamentações sobre proteção de dados pessoais que devem ser seguidas. Respon…" at bounding box center [976, 486] width 235 height 99
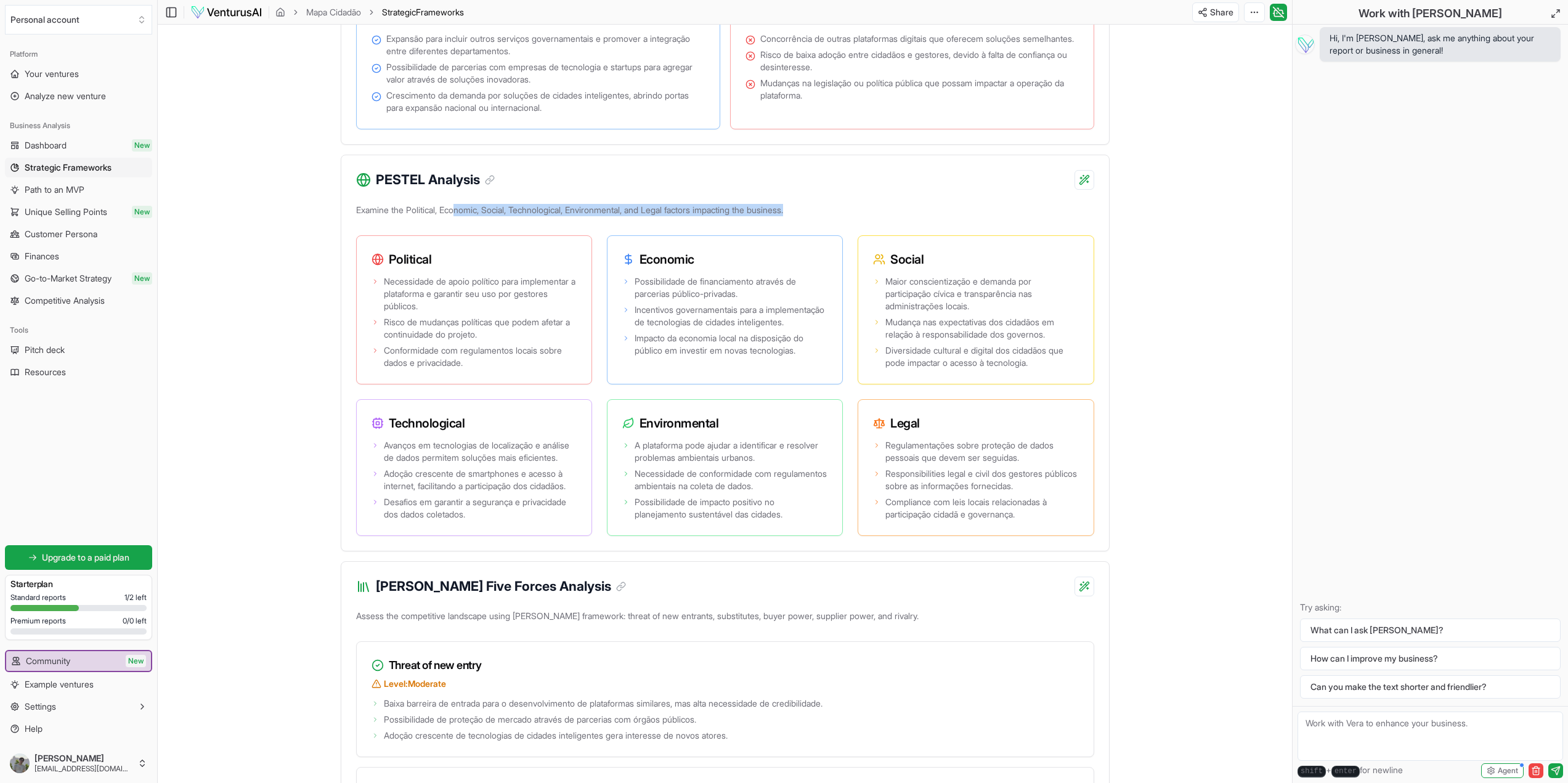
drag, startPoint x: 523, startPoint y: 216, endPoint x: 901, endPoint y: 214, distance: 378.0
click at [871, 214] on p "Examine the Political, Economic, Social, Technological, Environmental, and Lega…" at bounding box center [725, 213] width 738 height 22
click at [901, 214] on p "Examine the Political, Economic, Social, Technological, Environmental, and Lega…" at bounding box center [725, 213] width 738 height 22
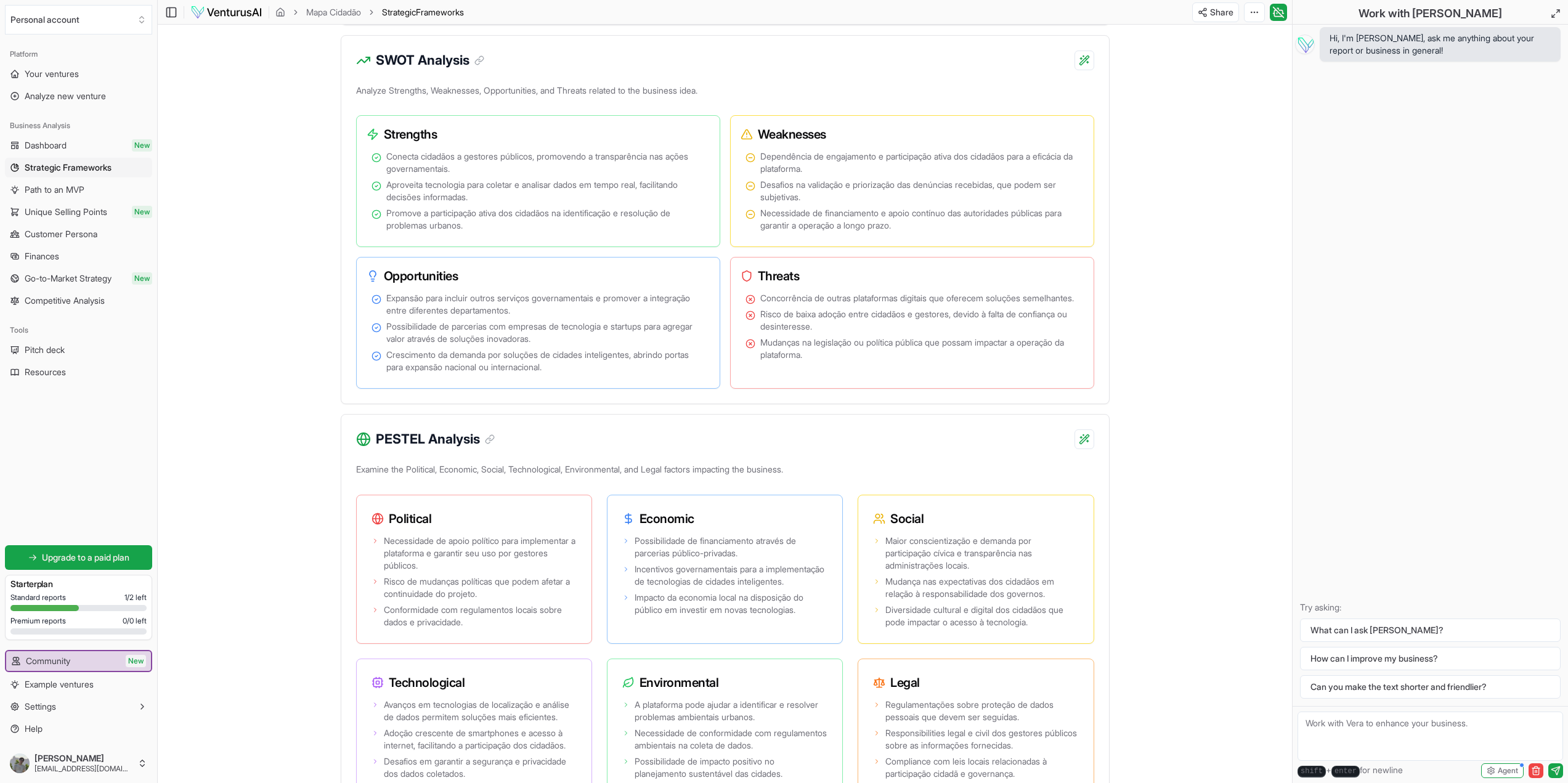
scroll to position [641, 0]
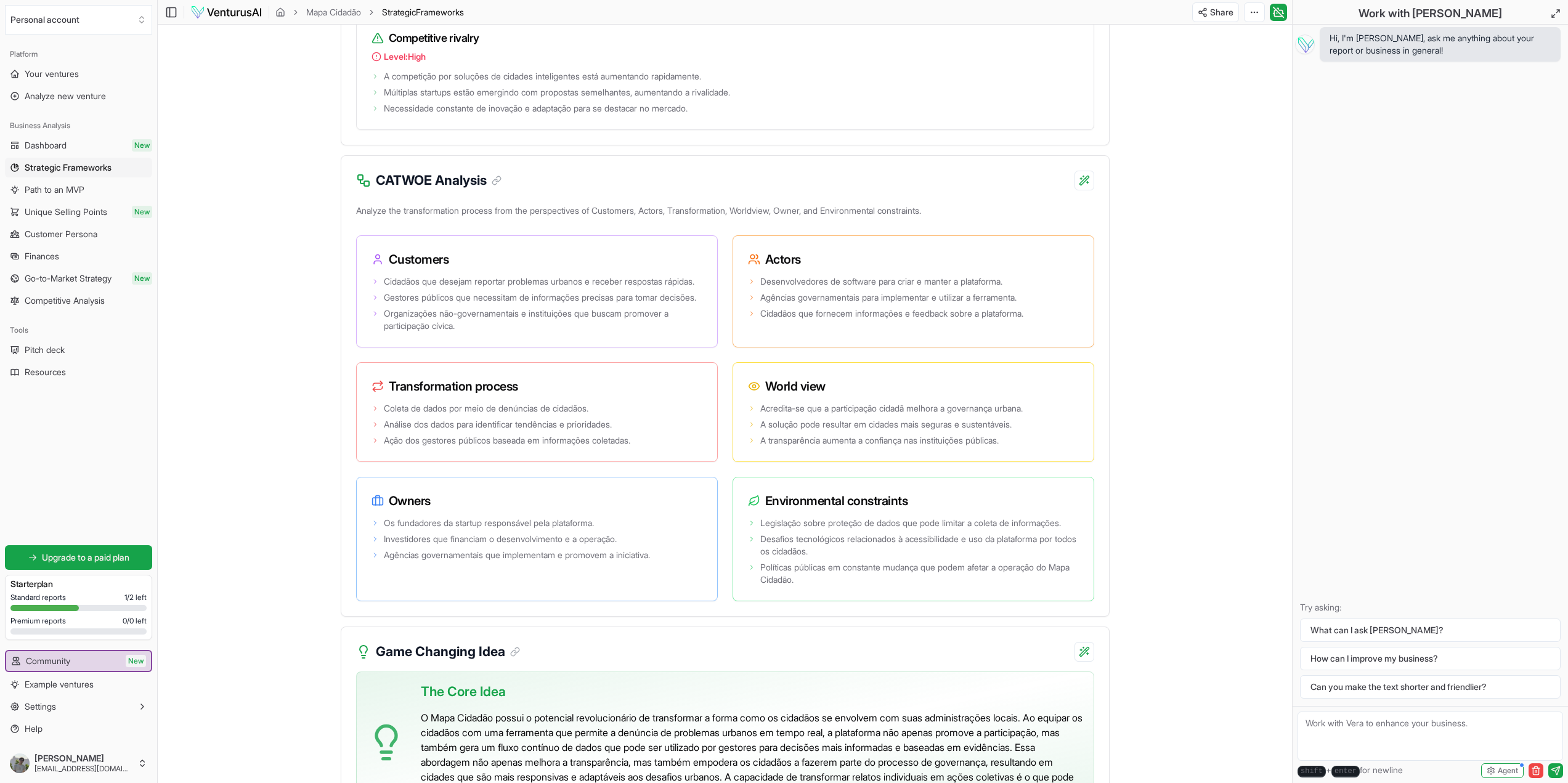
scroll to position [2058, 0]
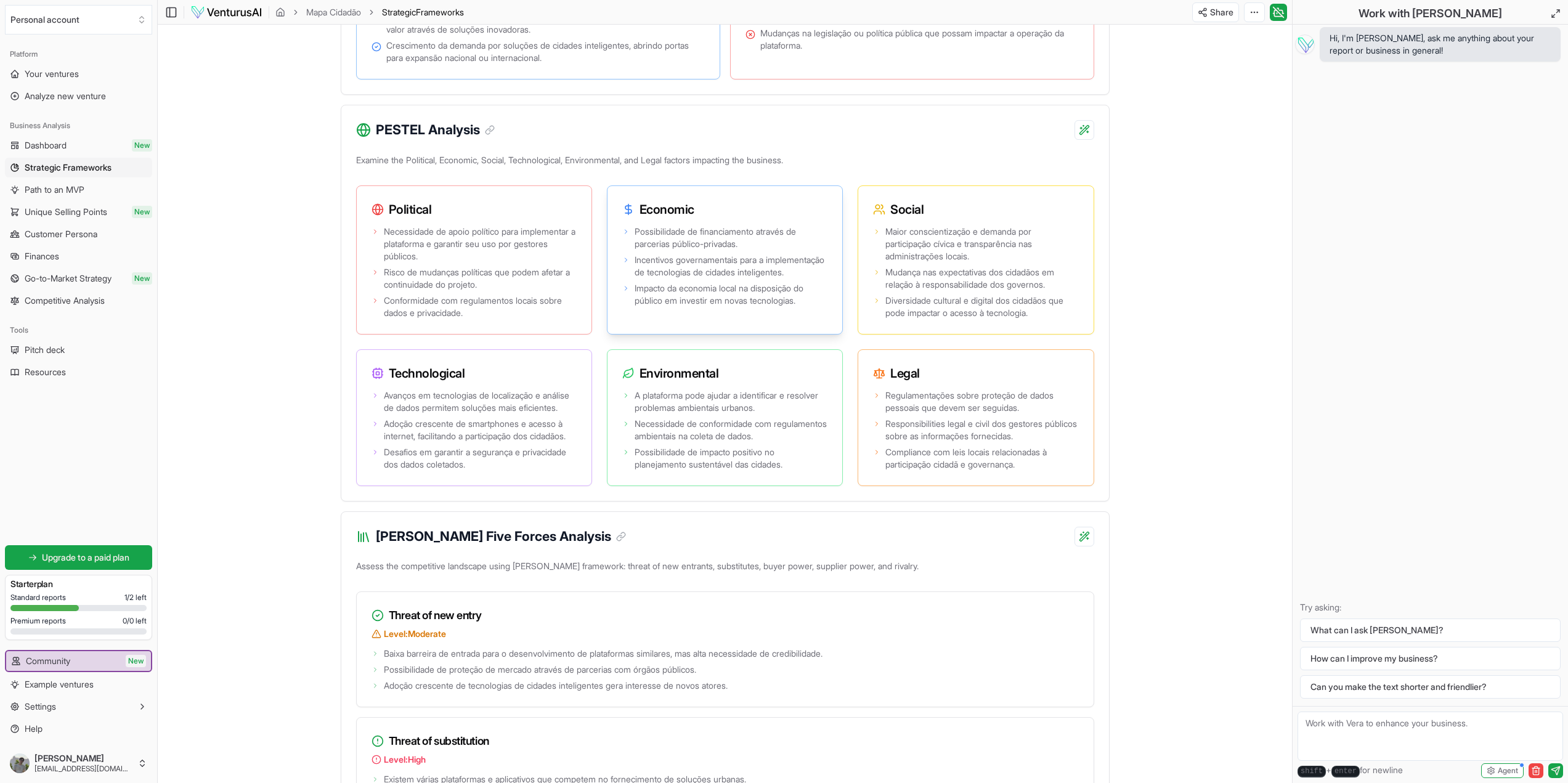
scroll to position [1010, 0]
